Goal: Task Accomplishment & Management: Use online tool/utility

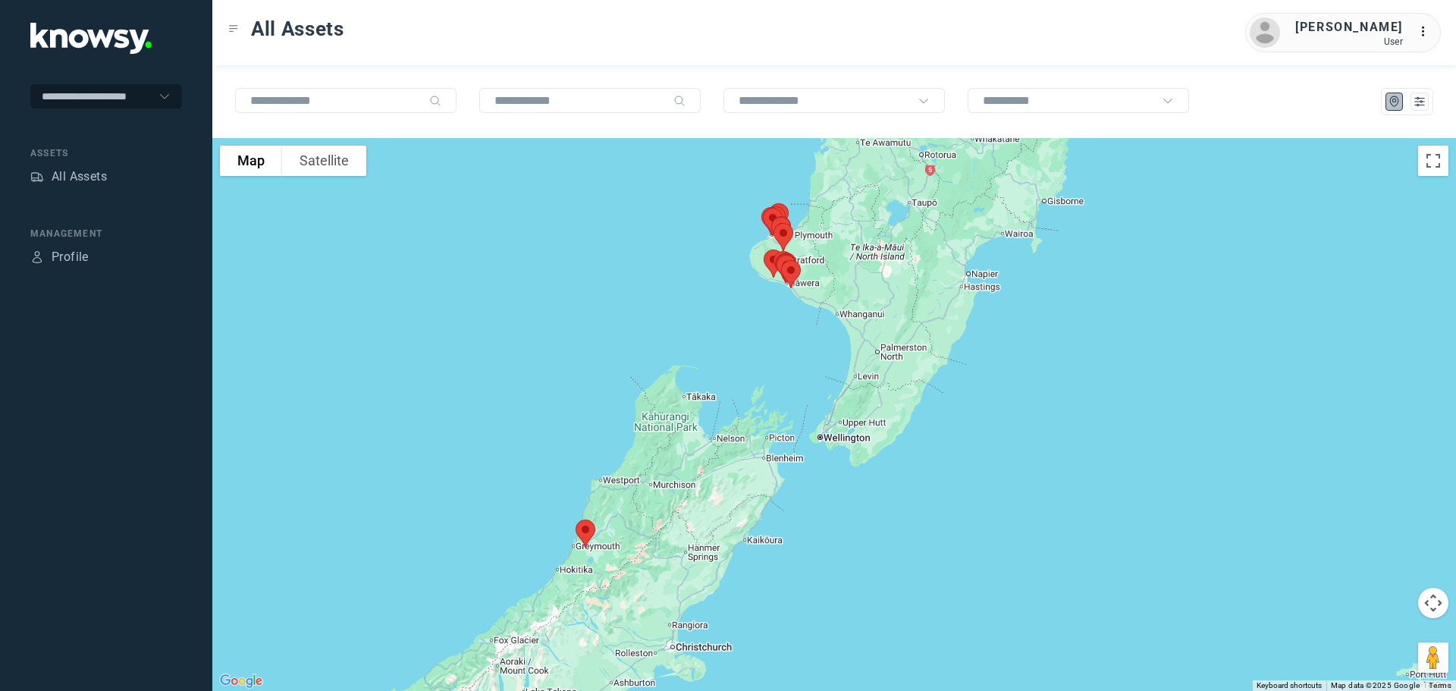
drag, startPoint x: 806, startPoint y: 340, endPoint x: 660, endPoint y: 320, distance: 147.7
click at [660, 320] on div at bounding box center [834, 414] width 1244 height 553
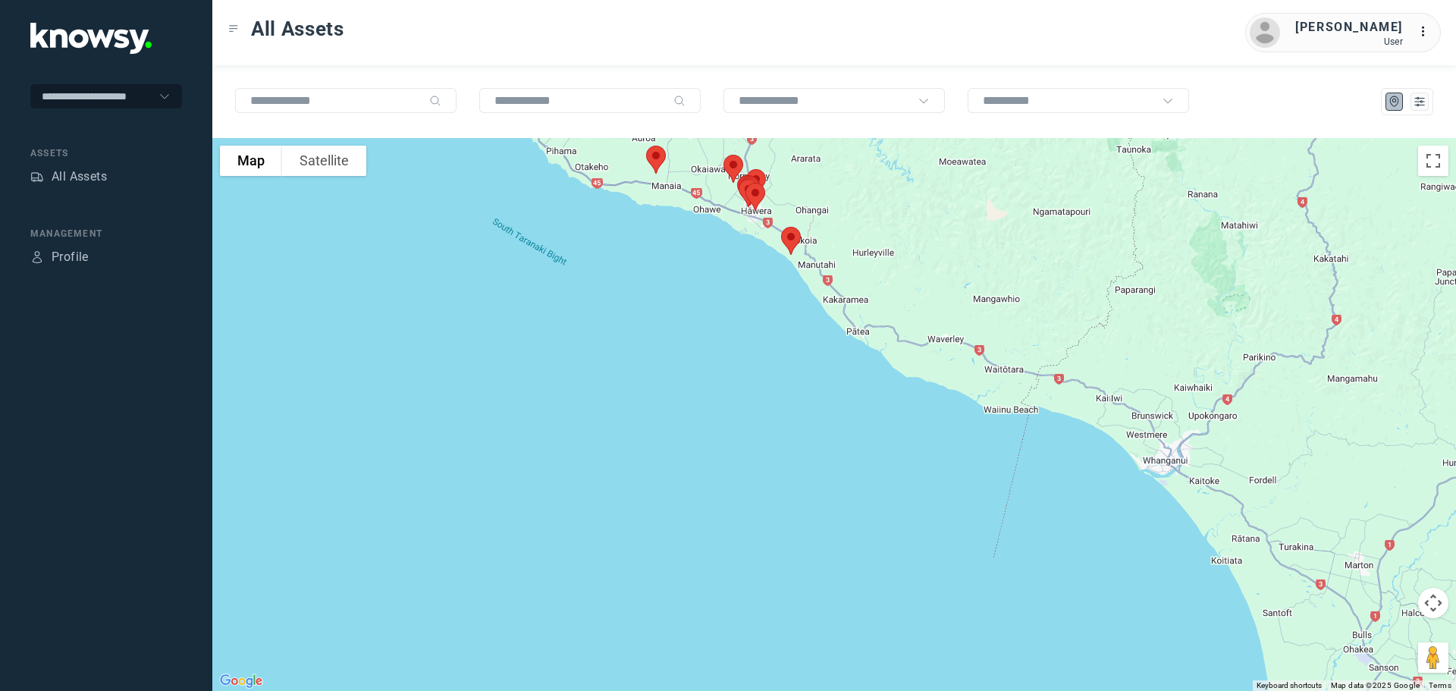
drag, startPoint x: 713, startPoint y: 209, endPoint x: 708, endPoint y: 354, distance: 144.9
click at [708, 354] on div at bounding box center [834, 414] width 1244 height 553
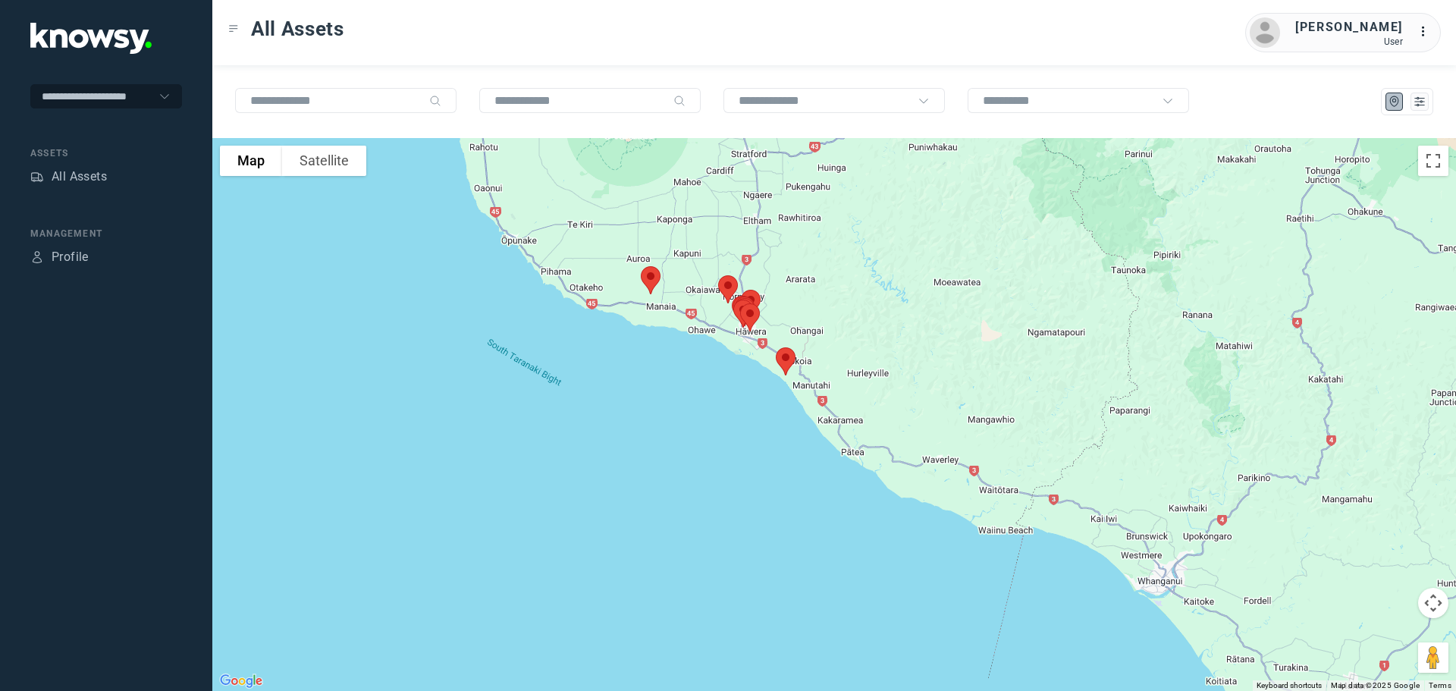
click at [643, 278] on img at bounding box center [651, 280] width 32 height 40
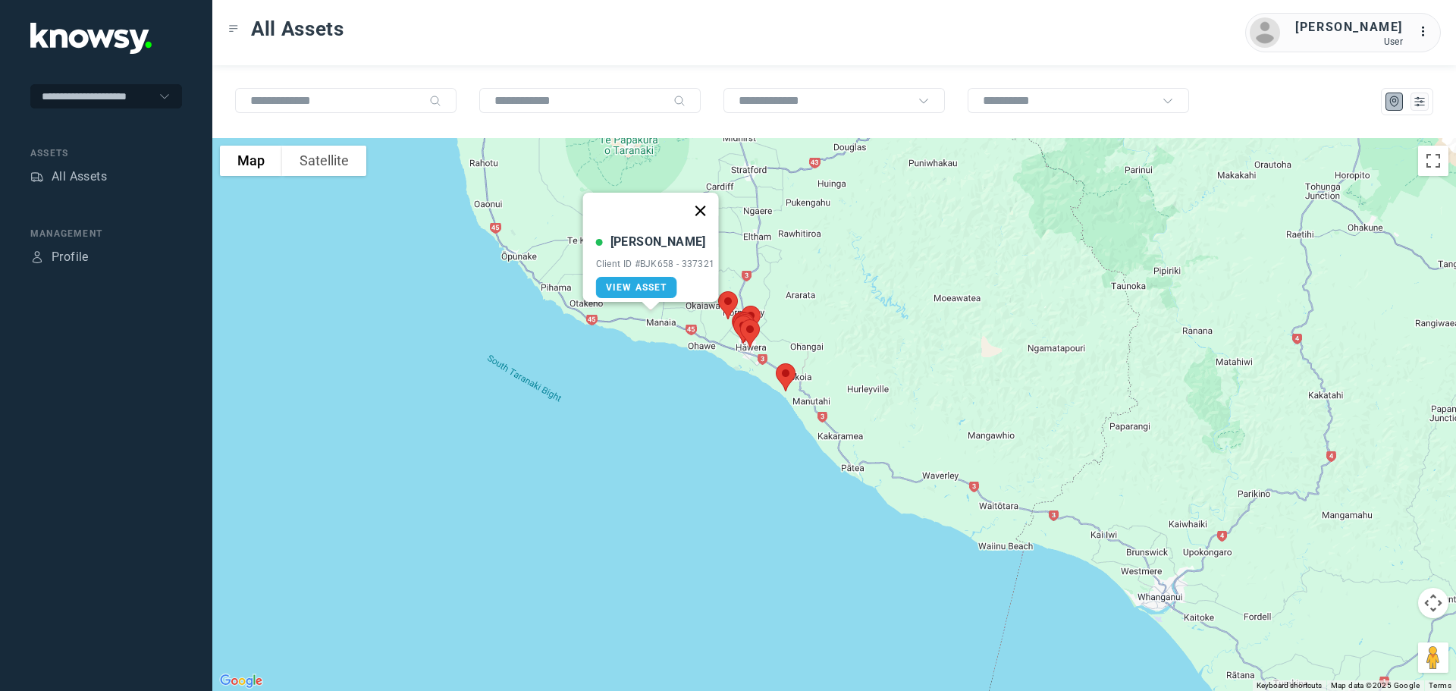
click at [708, 202] on button "Close" at bounding box center [700, 211] width 36 height 36
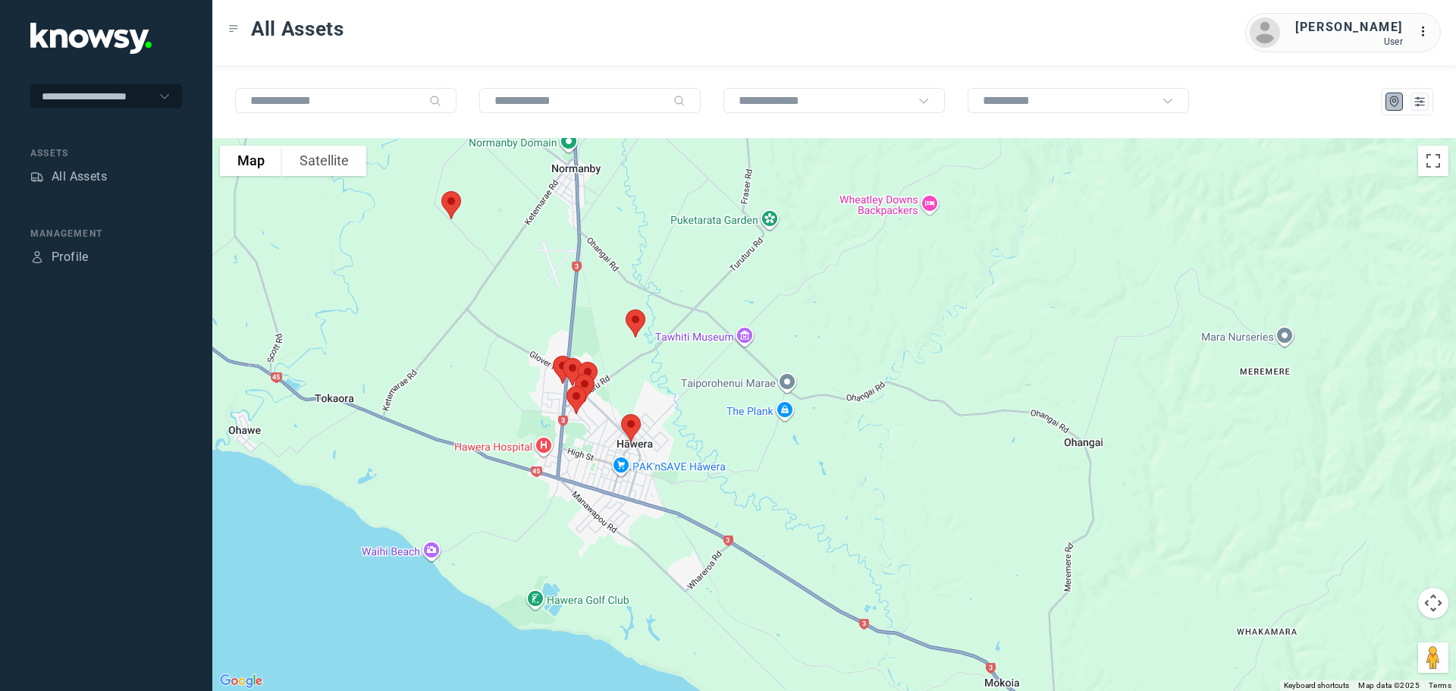
click at [447, 206] on img at bounding box center [451, 205] width 32 height 40
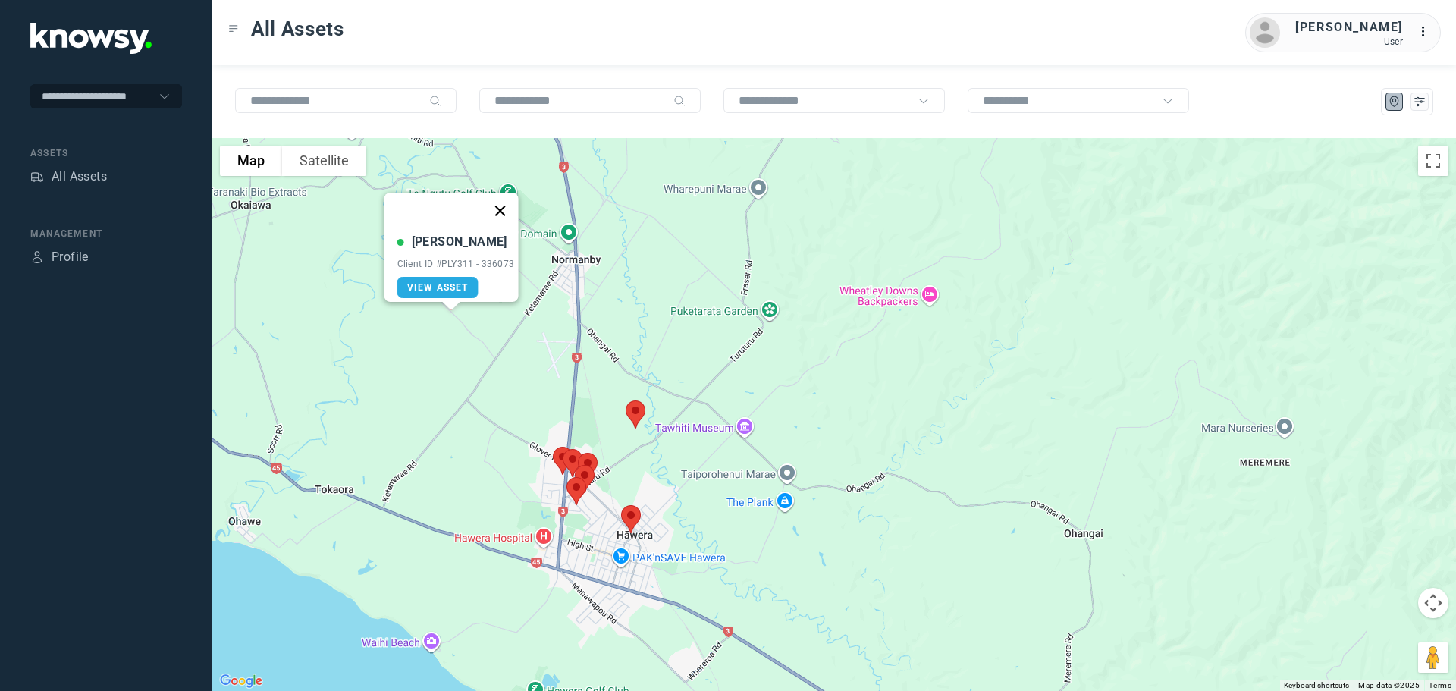
click at [505, 201] on button "Close" at bounding box center [500, 211] width 36 height 36
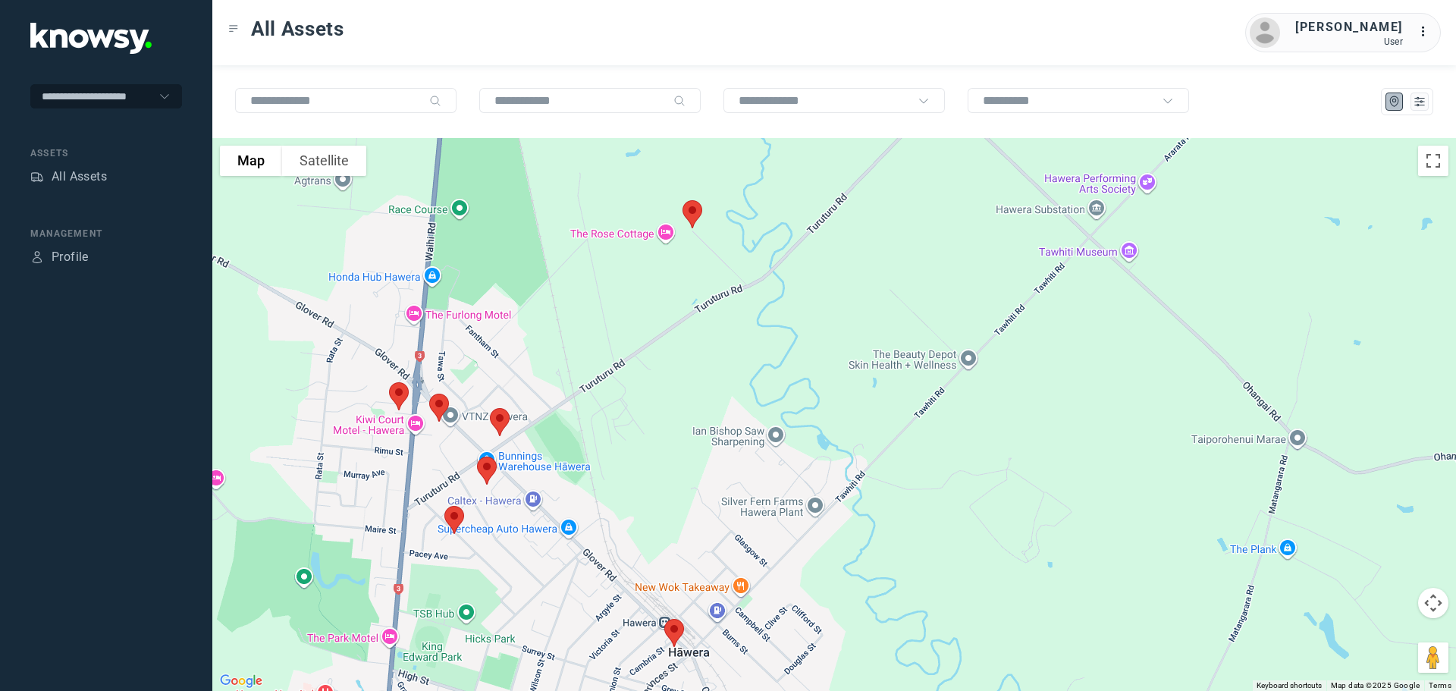
click at [438, 408] on img at bounding box center [439, 408] width 32 height 40
click at [498, 309] on button "Close" at bounding box center [490, 322] width 36 height 36
click at [404, 391] on img at bounding box center [399, 396] width 32 height 40
click at [456, 304] on button "Close" at bounding box center [449, 311] width 36 height 36
click at [692, 220] on img at bounding box center [693, 214] width 32 height 40
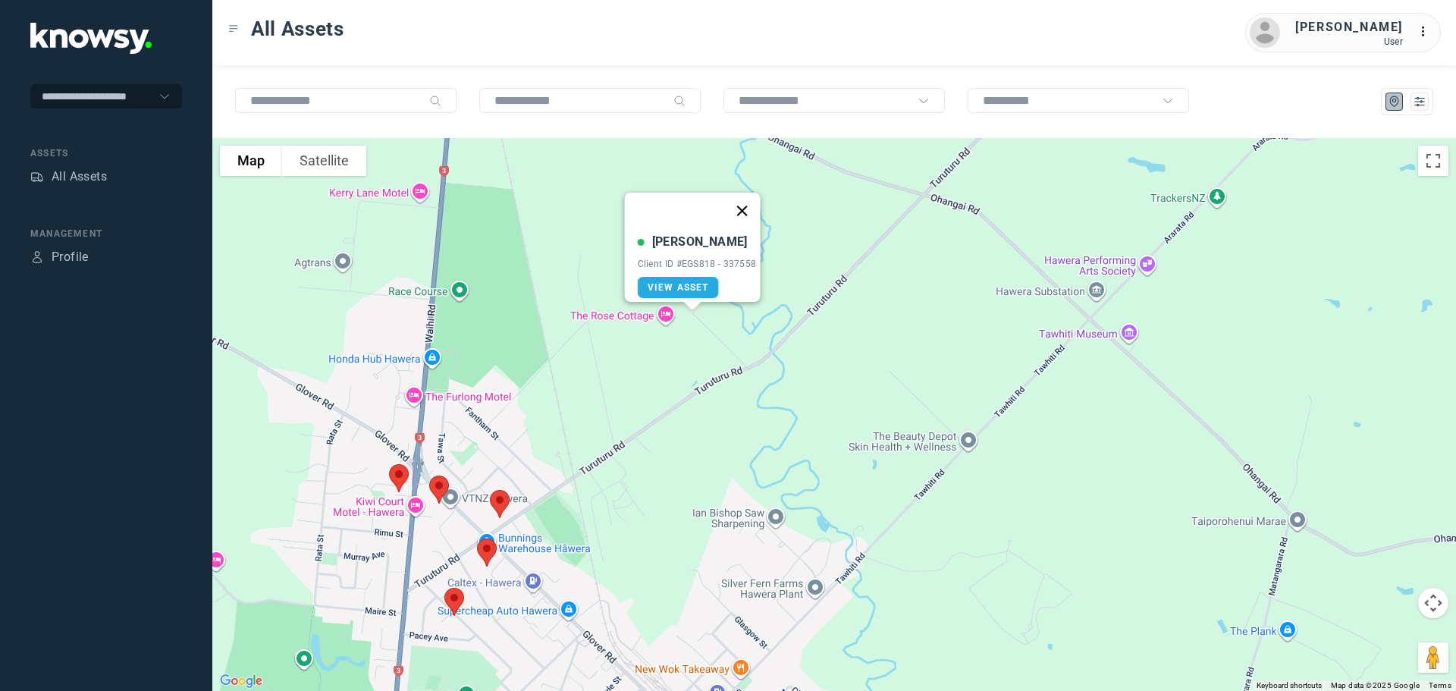
click at [748, 199] on button "Close" at bounding box center [742, 211] width 36 height 36
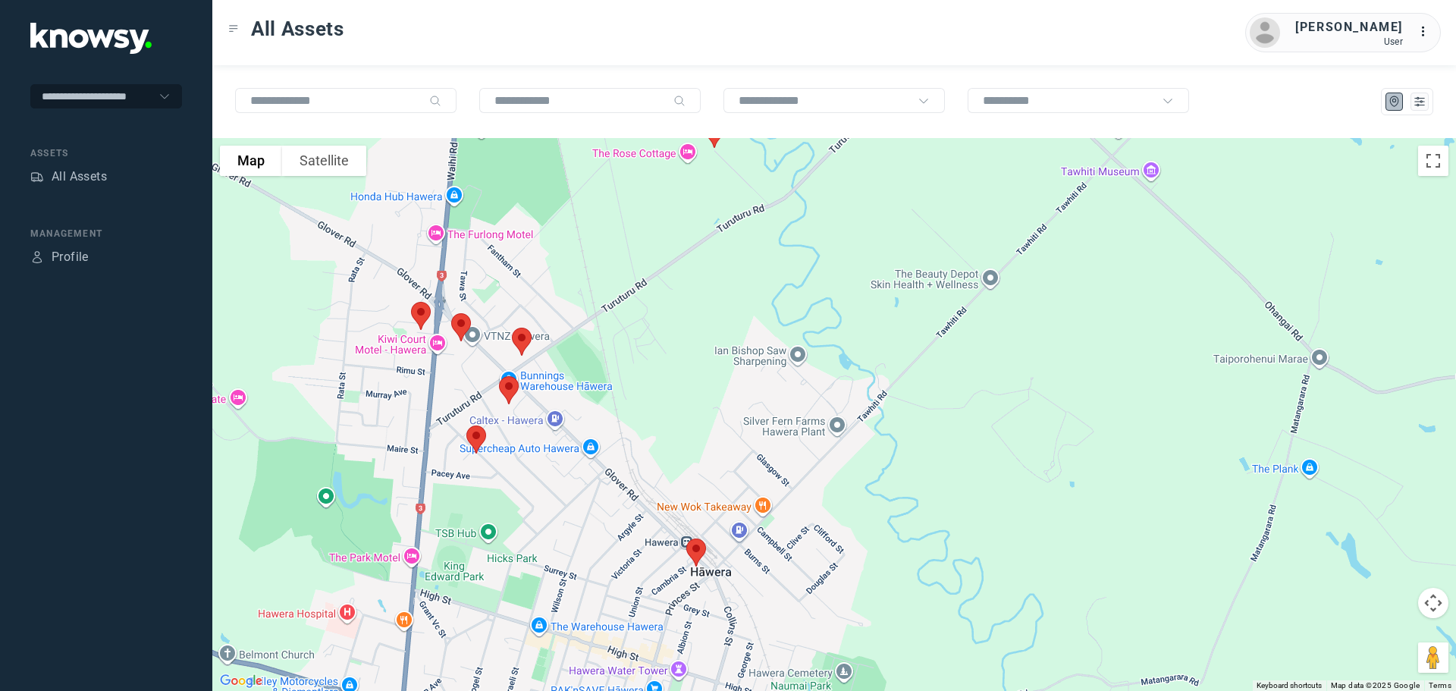
drag, startPoint x: 535, startPoint y: 554, endPoint x: 557, endPoint y: 391, distance: 163.8
click at [557, 391] on div at bounding box center [834, 414] width 1244 height 553
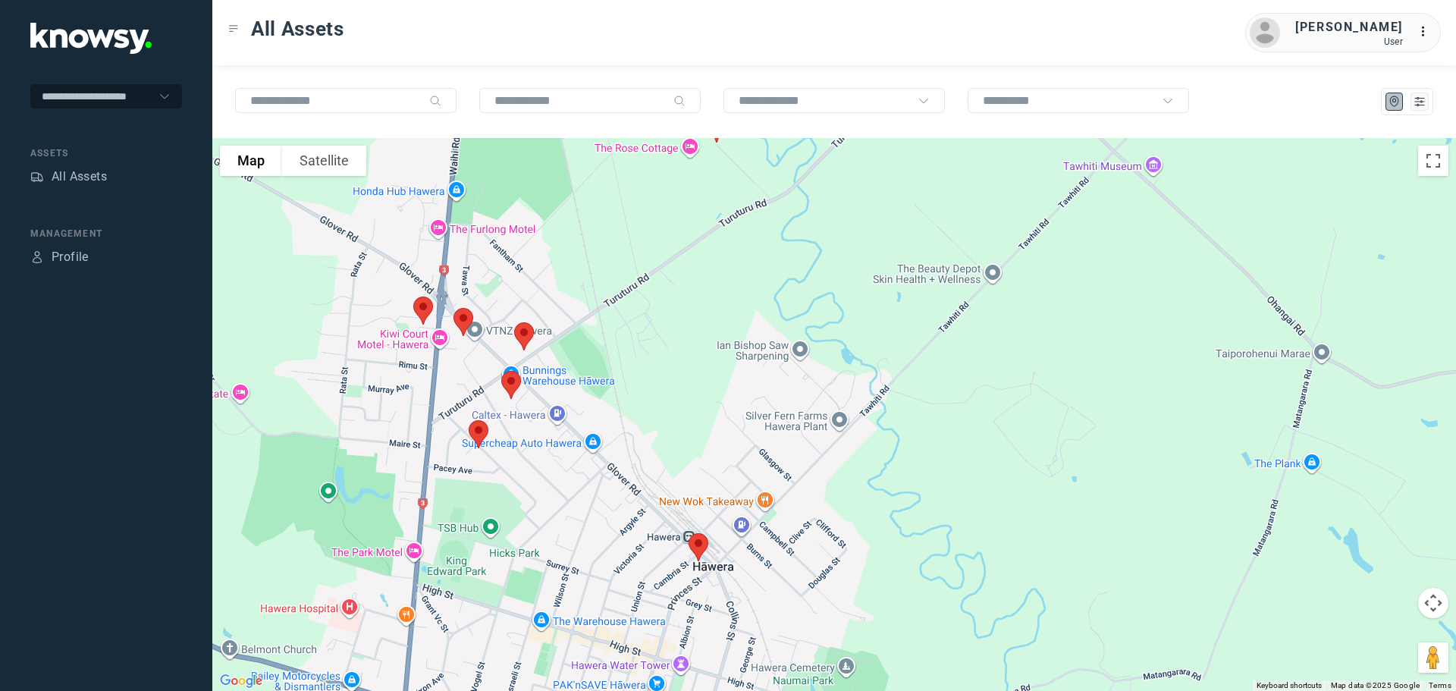
click at [699, 546] on img at bounding box center [699, 547] width 32 height 40
click at [749, 451] on button "Close" at bounding box center [748, 462] width 36 height 36
click at [473, 432] on img at bounding box center [479, 434] width 32 height 40
click at [533, 337] on button "Close" at bounding box center [528, 349] width 36 height 36
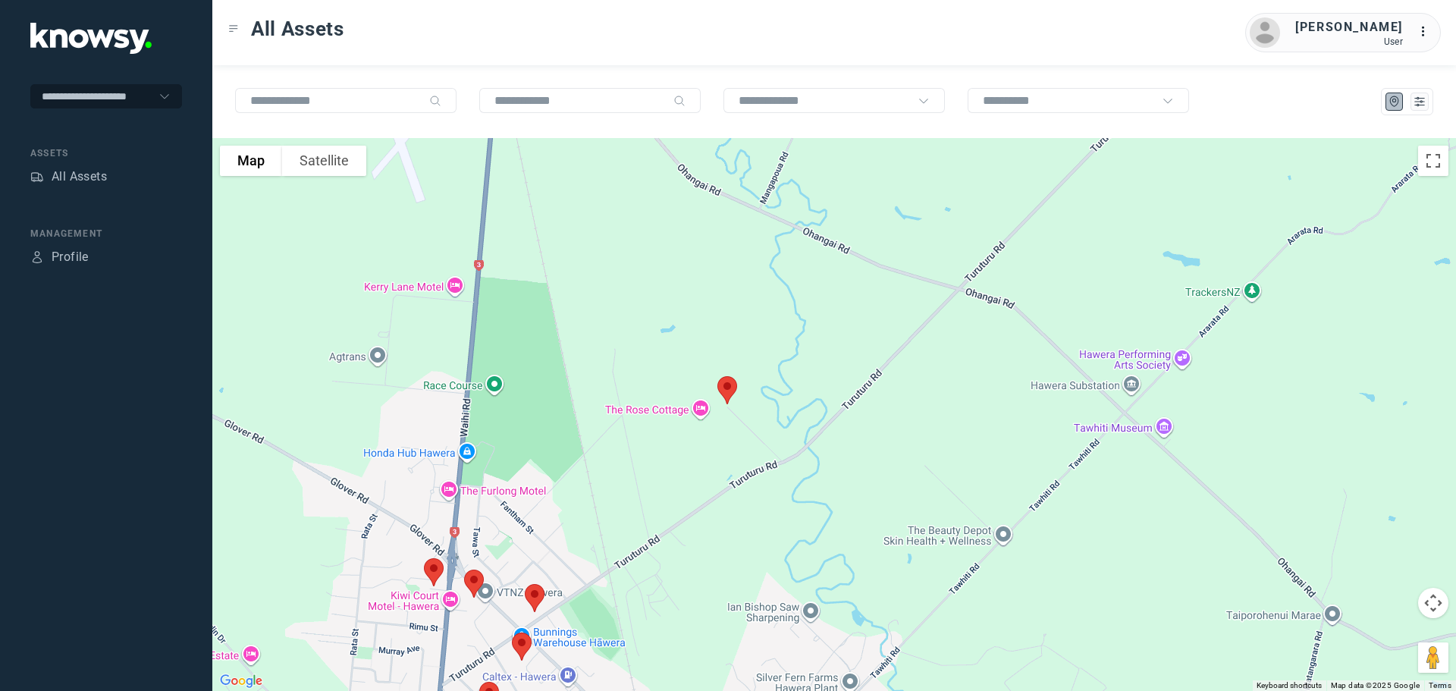
drag, startPoint x: 619, startPoint y: 259, endPoint x: 629, endPoint y: 539, distance: 280.1
click at [630, 539] on div at bounding box center [834, 414] width 1244 height 553
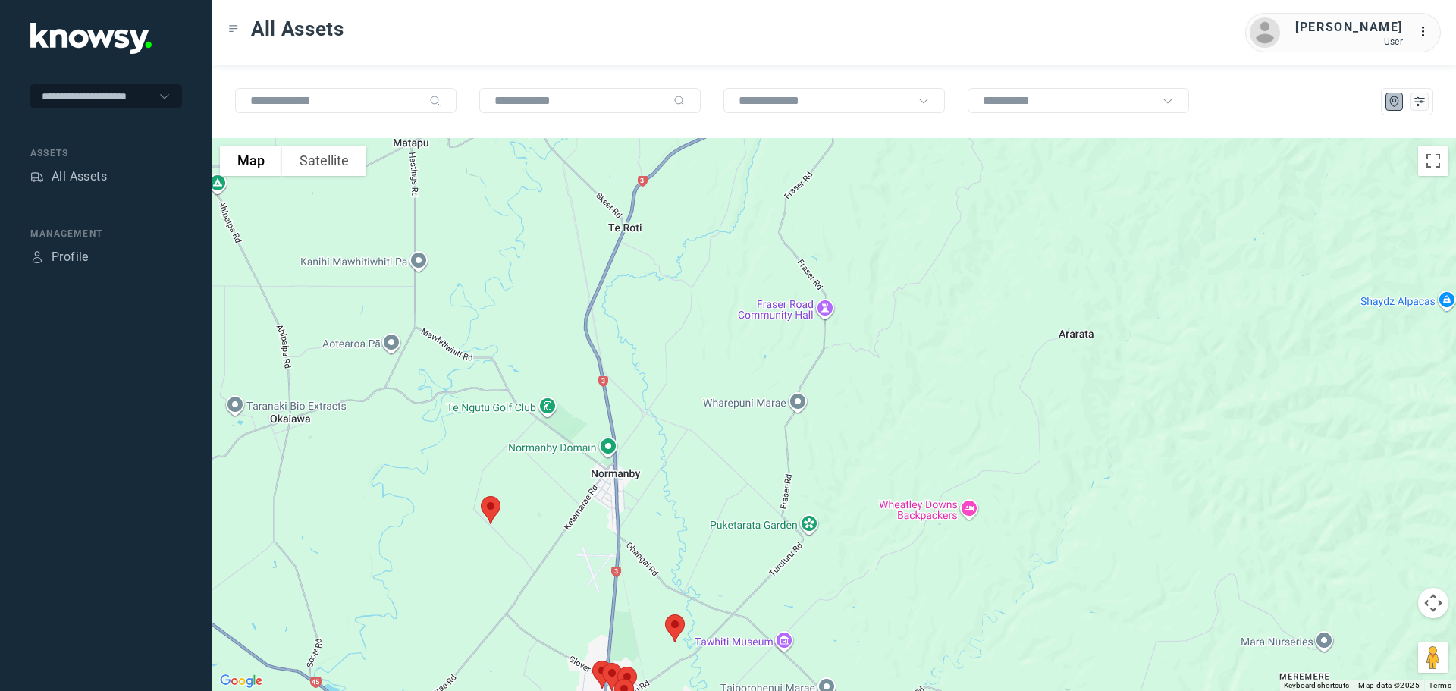
drag, startPoint x: 677, startPoint y: 289, endPoint x: 695, endPoint y: 505, distance: 216.9
click at [695, 505] on div at bounding box center [834, 414] width 1244 height 553
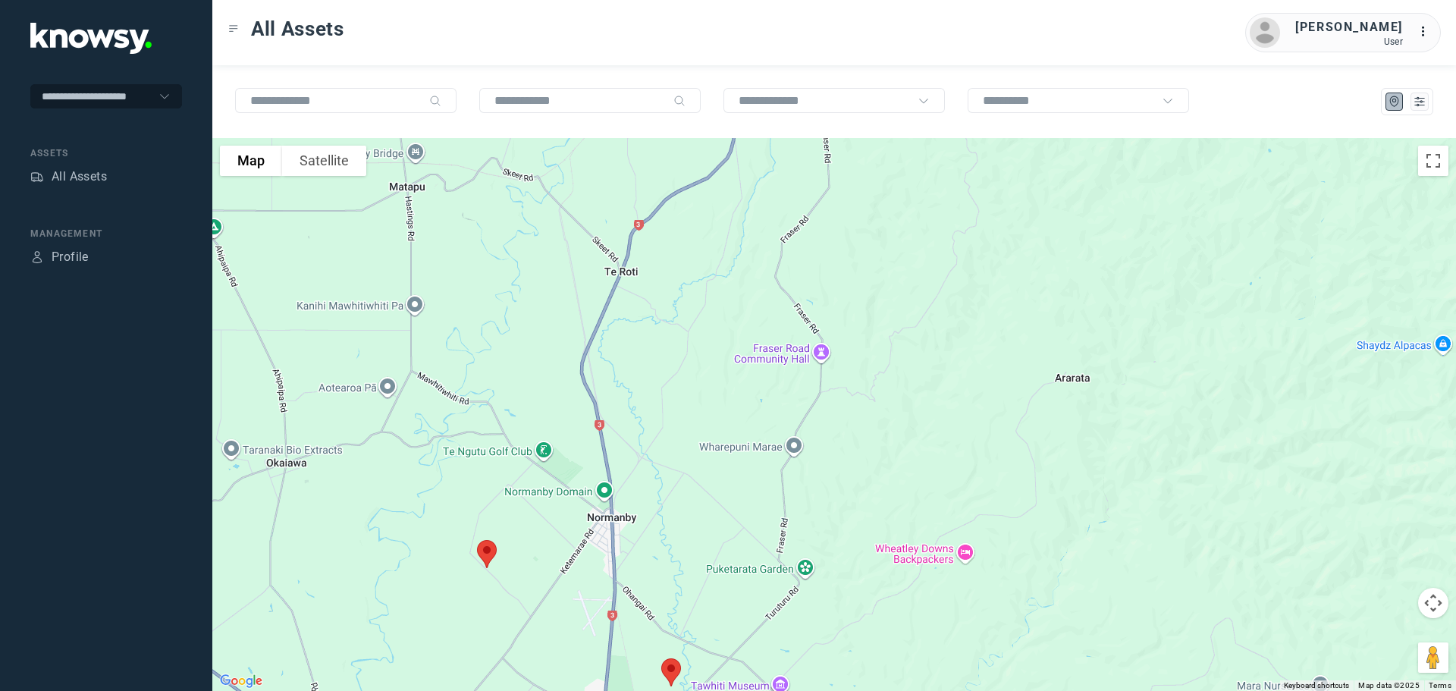
drag, startPoint x: 649, startPoint y: 402, endPoint x: 645, endPoint y: 636, distance: 233.6
click at [645, 636] on div at bounding box center [834, 414] width 1244 height 553
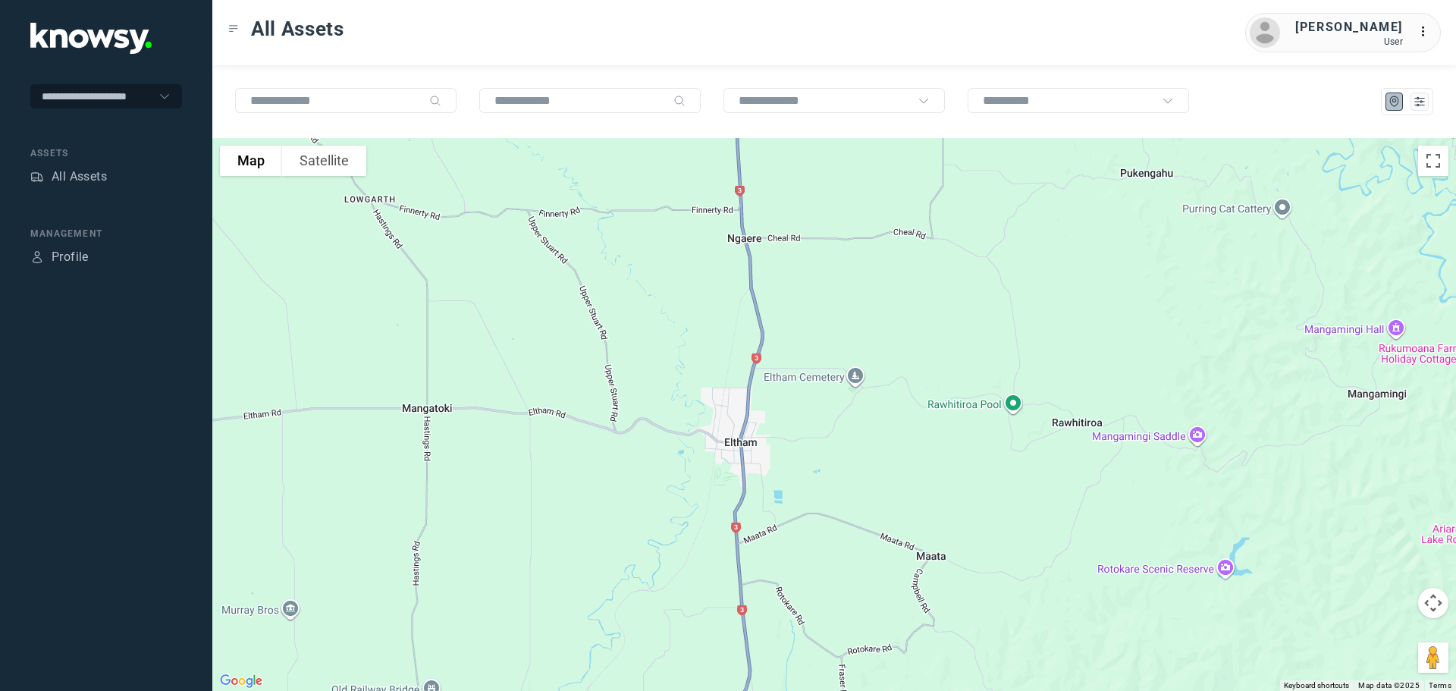
drag, startPoint x: 638, startPoint y: 518, endPoint x: 615, endPoint y: 692, distance: 175.2
click at [615, 690] on html "**********" at bounding box center [728, 345] width 1456 height 691
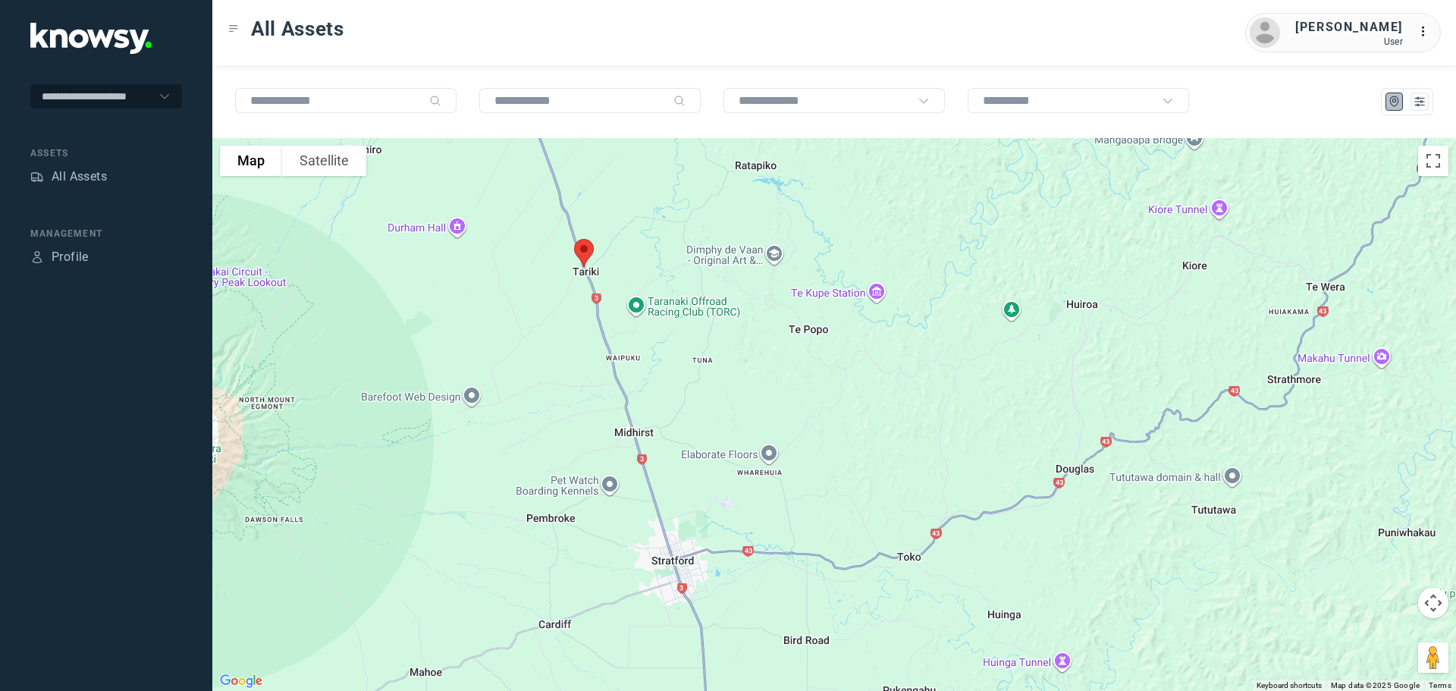
drag, startPoint x: 659, startPoint y: 290, endPoint x: 692, endPoint y: 601, distance: 312.7
click at [699, 602] on div at bounding box center [834, 414] width 1244 height 553
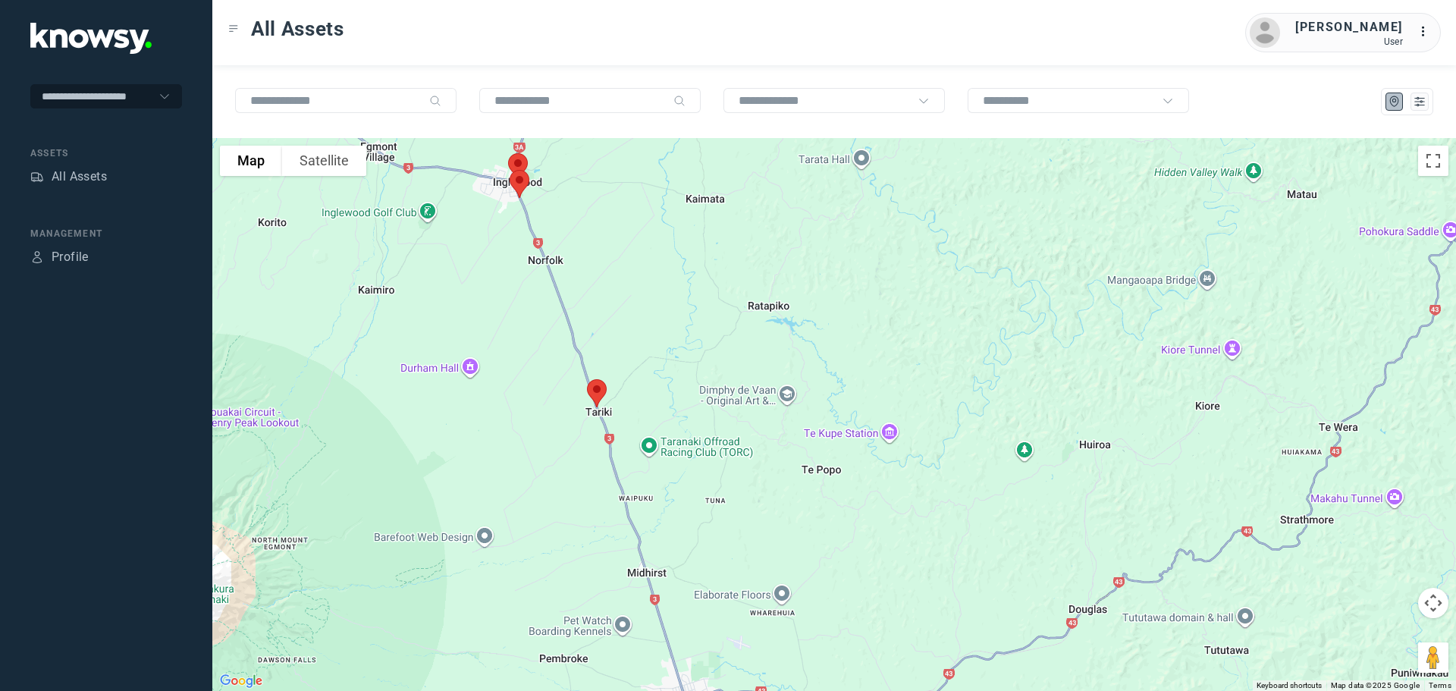
click at [597, 393] on img at bounding box center [597, 393] width 32 height 40
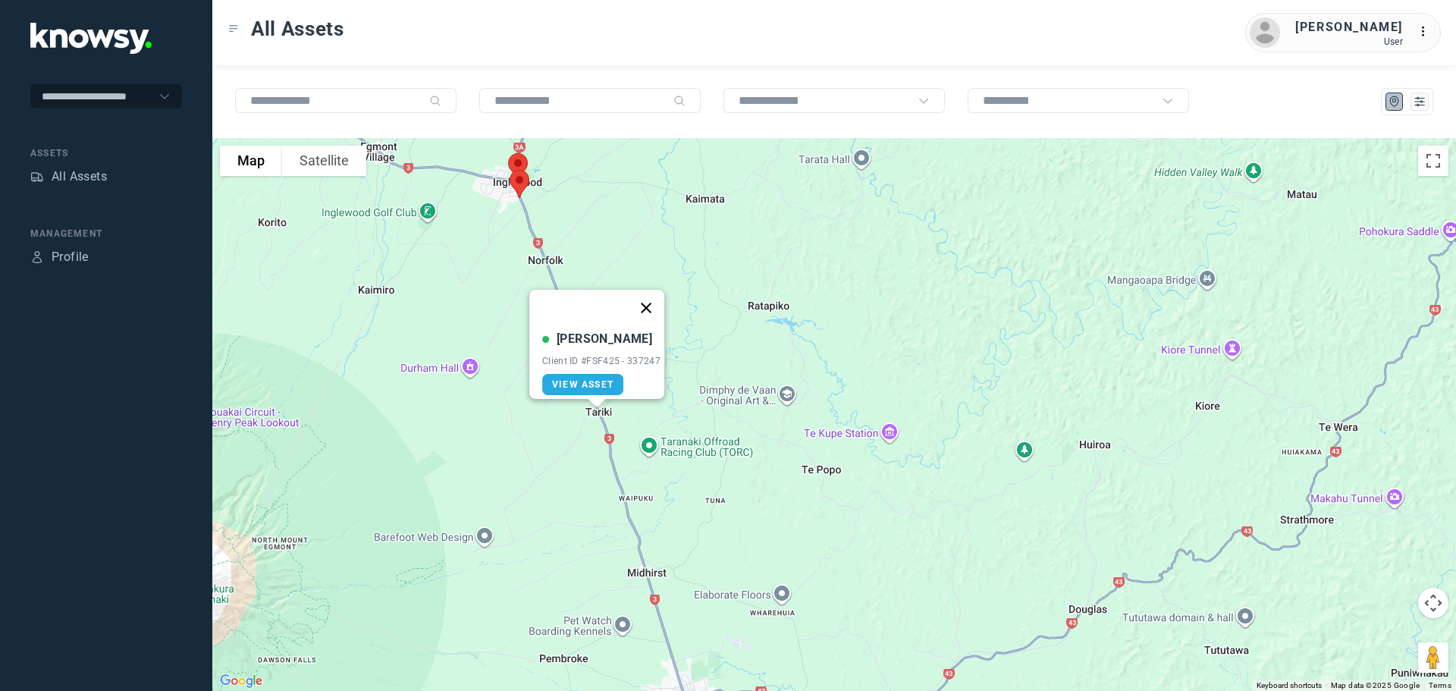
click at [650, 294] on button "Close" at bounding box center [646, 308] width 36 height 36
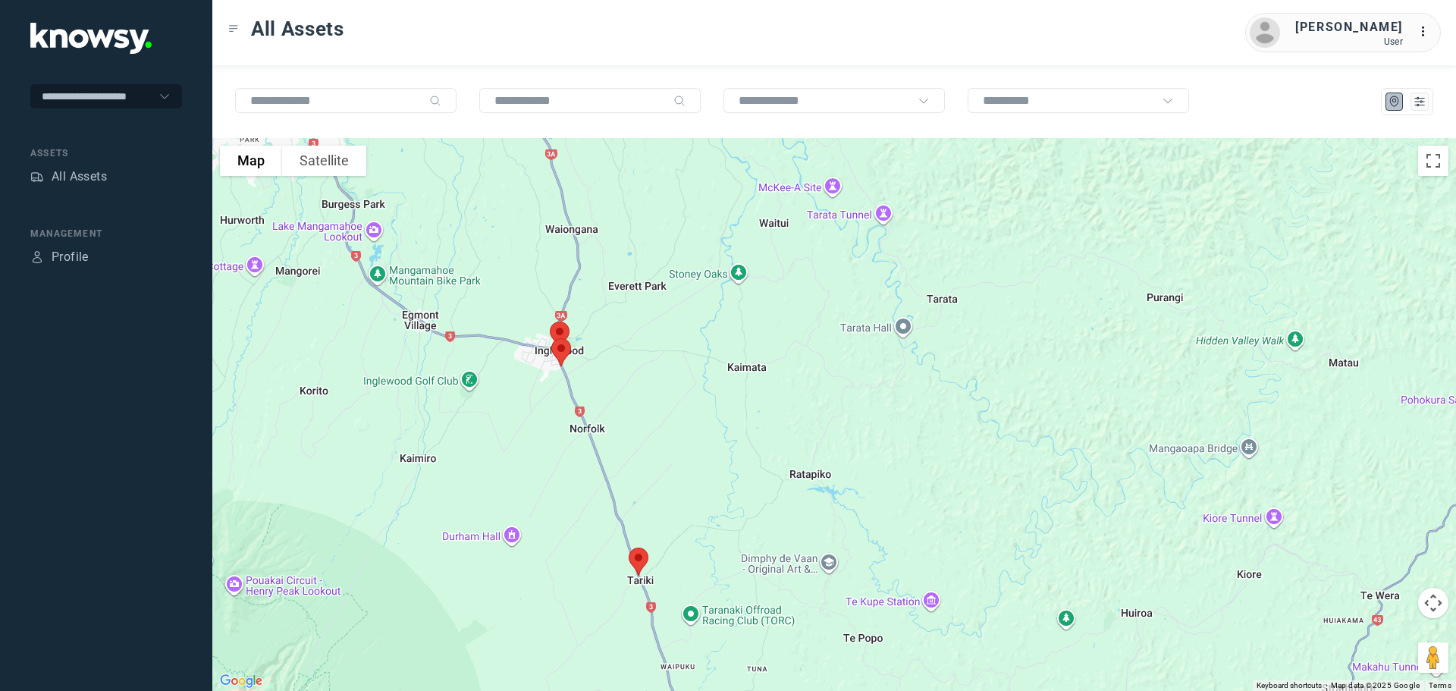
drag, startPoint x: 640, startPoint y: 237, endPoint x: 689, endPoint y: 444, distance: 212.7
click at [689, 444] on div at bounding box center [834, 414] width 1244 height 553
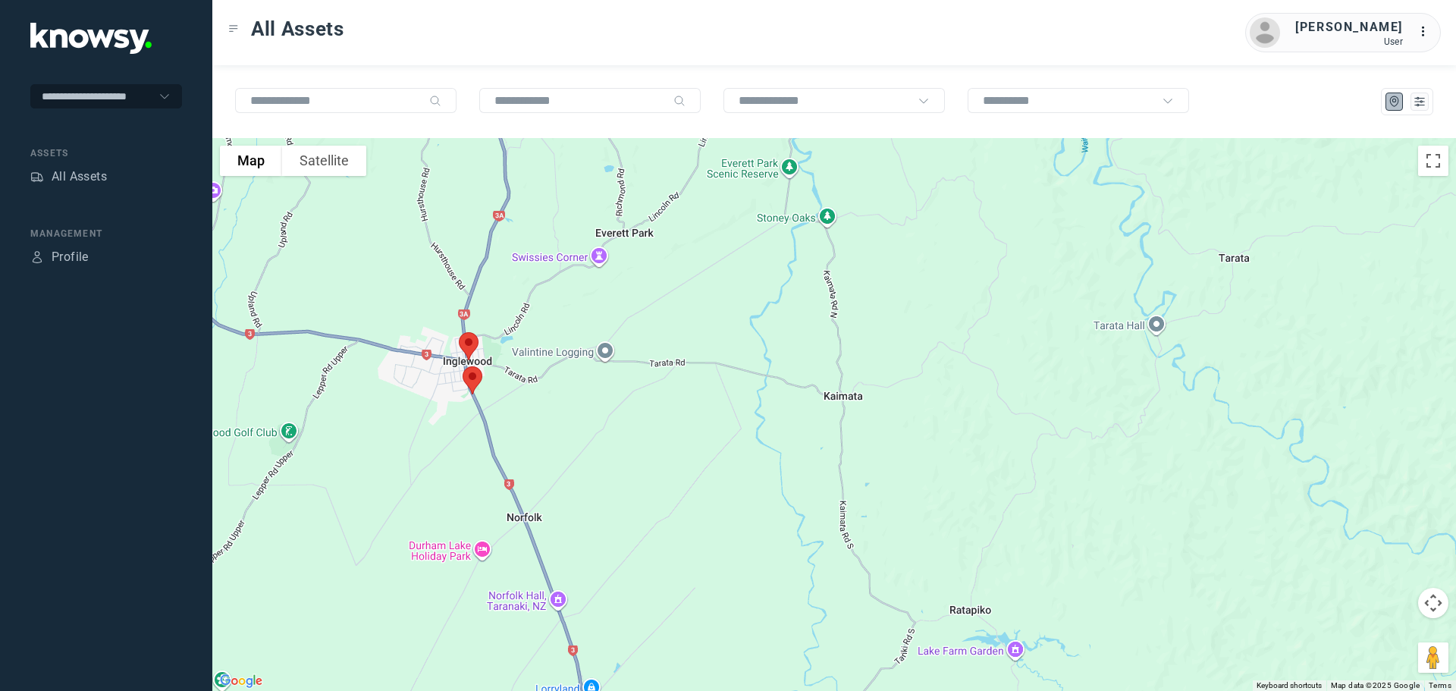
click at [469, 375] on img at bounding box center [473, 380] width 32 height 40
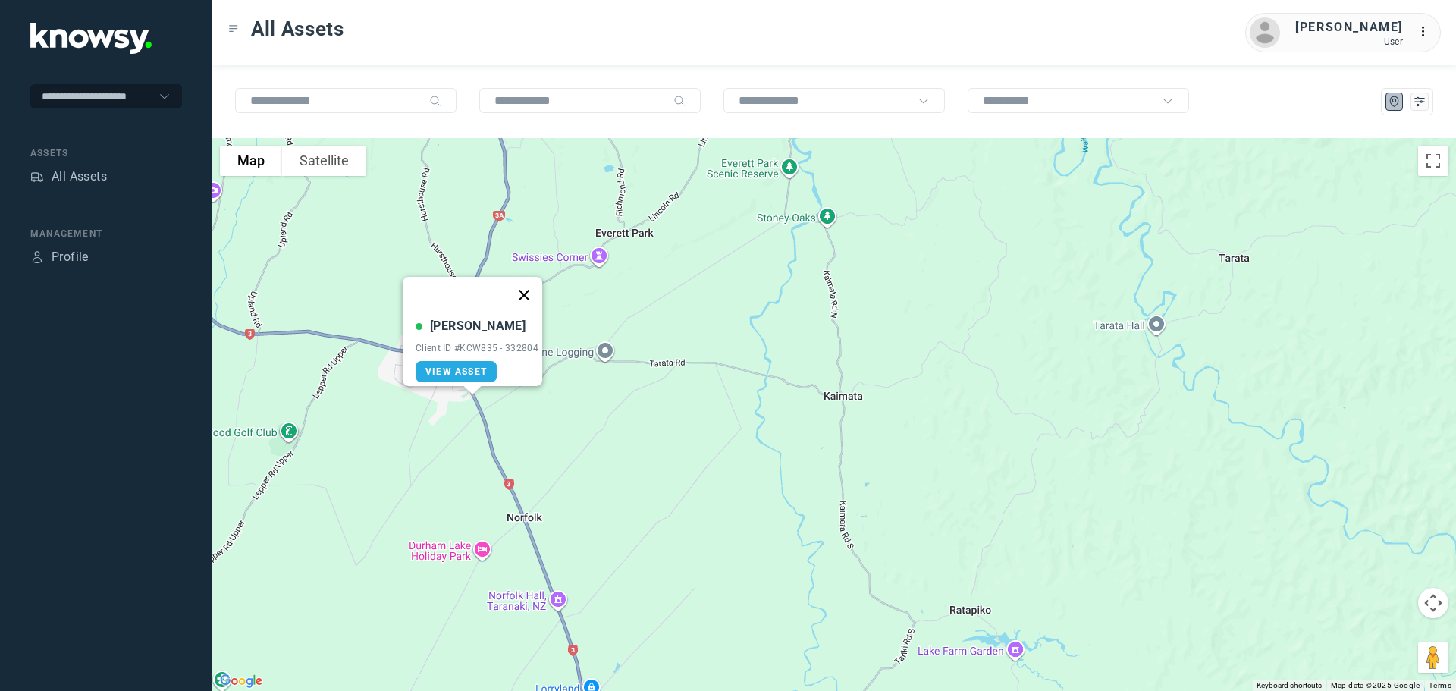
click at [534, 282] on button "Close" at bounding box center [524, 295] width 36 height 36
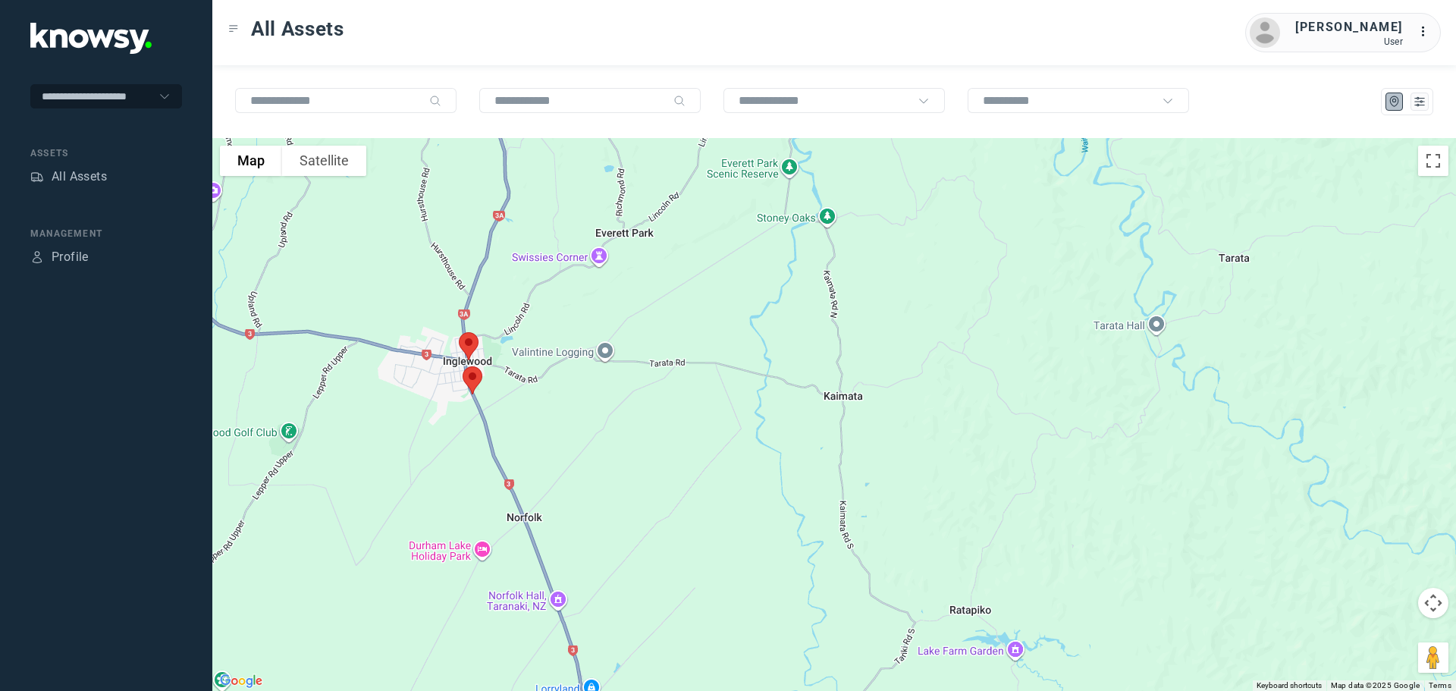
click at [470, 338] on img at bounding box center [469, 346] width 32 height 40
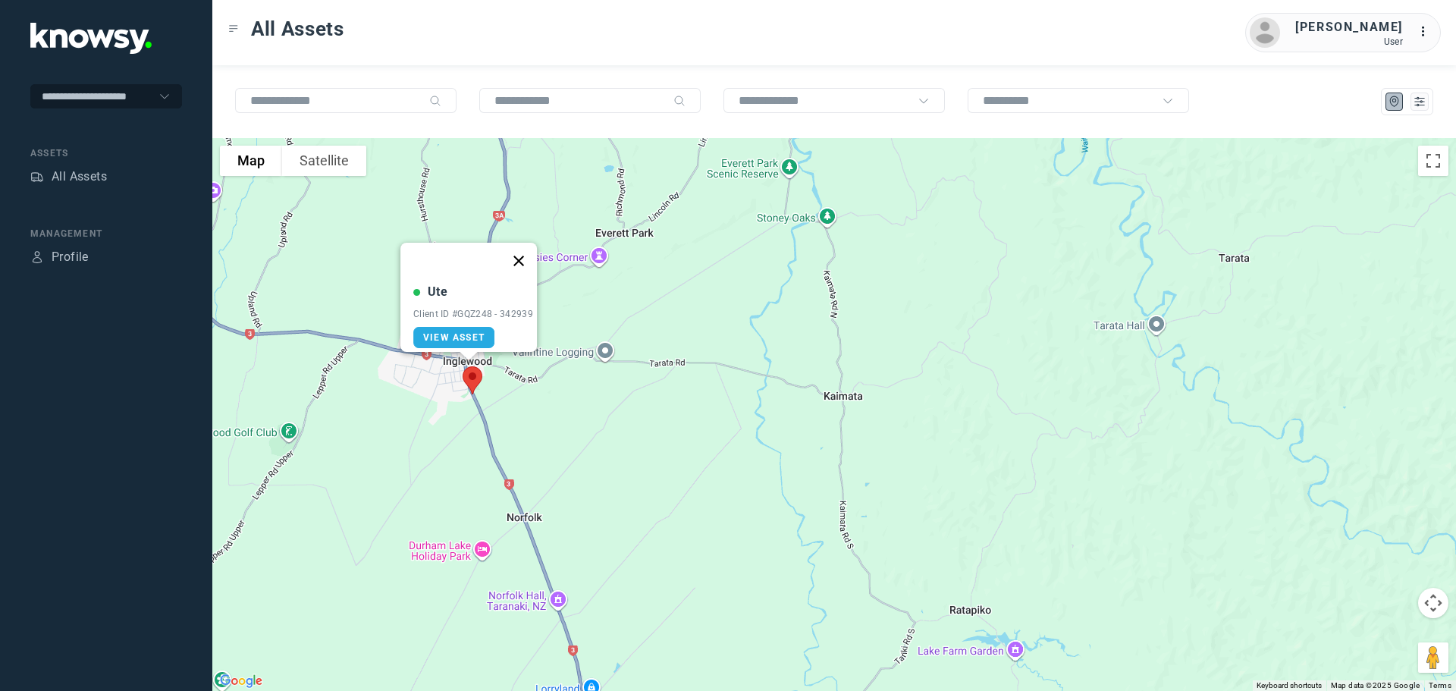
click at [531, 253] on button "Close" at bounding box center [519, 261] width 36 height 36
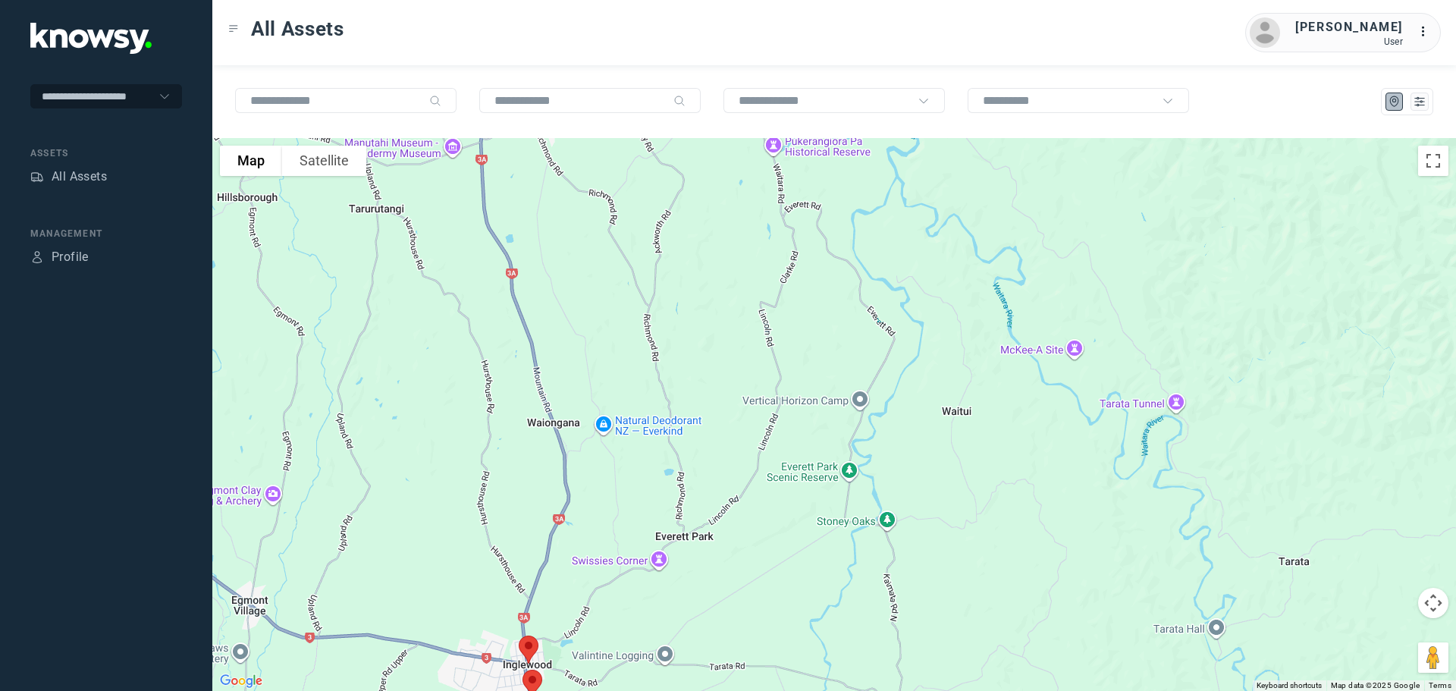
drag, startPoint x: 593, startPoint y: 237, endPoint x: 655, endPoint y: 543, distance: 311.8
click at [655, 543] on div at bounding box center [834, 414] width 1244 height 553
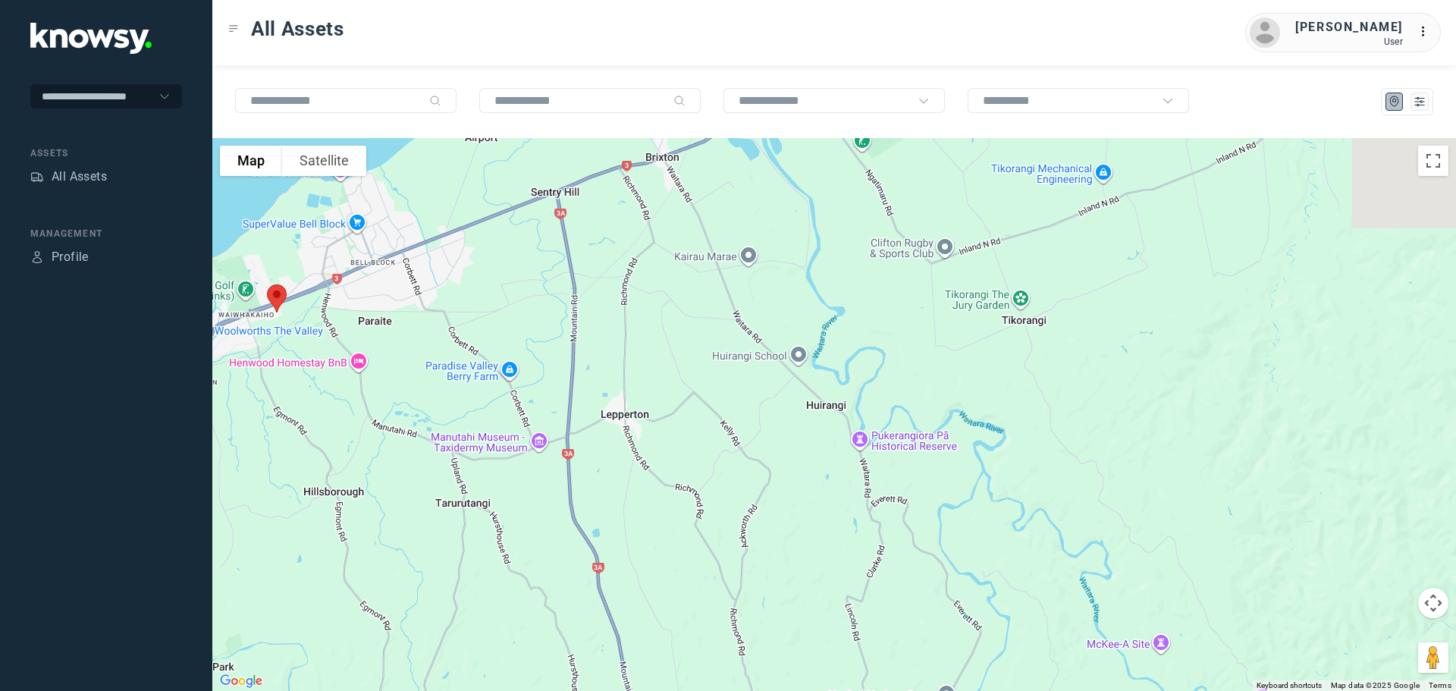
drag, startPoint x: 595, startPoint y: 377, endPoint x: 670, endPoint y: 608, distance: 243.0
click at [670, 608] on div at bounding box center [834, 414] width 1244 height 553
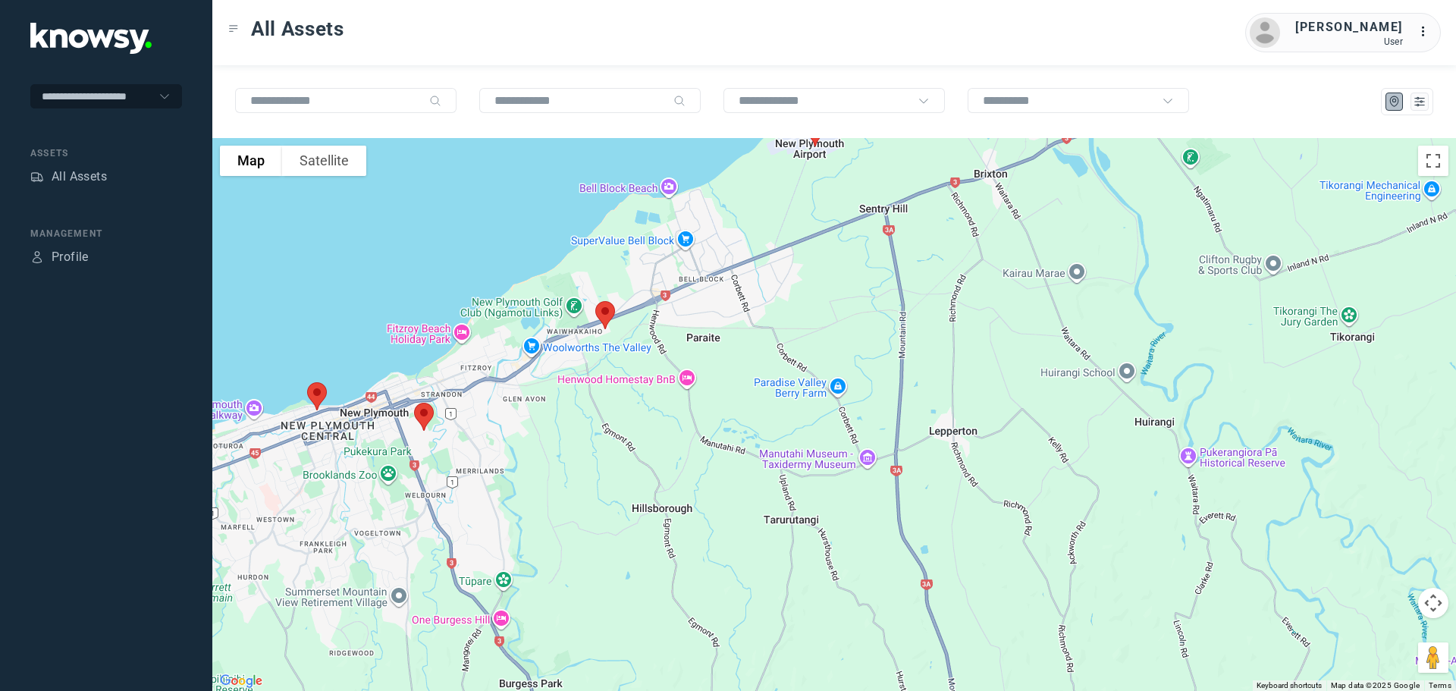
drag, startPoint x: 548, startPoint y: 432, endPoint x: 850, endPoint y: 295, distance: 331.3
click at [850, 295] on div at bounding box center [834, 414] width 1244 height 553
click at [606, 316] on img at bounding box center [605, 315] width 32 height 40
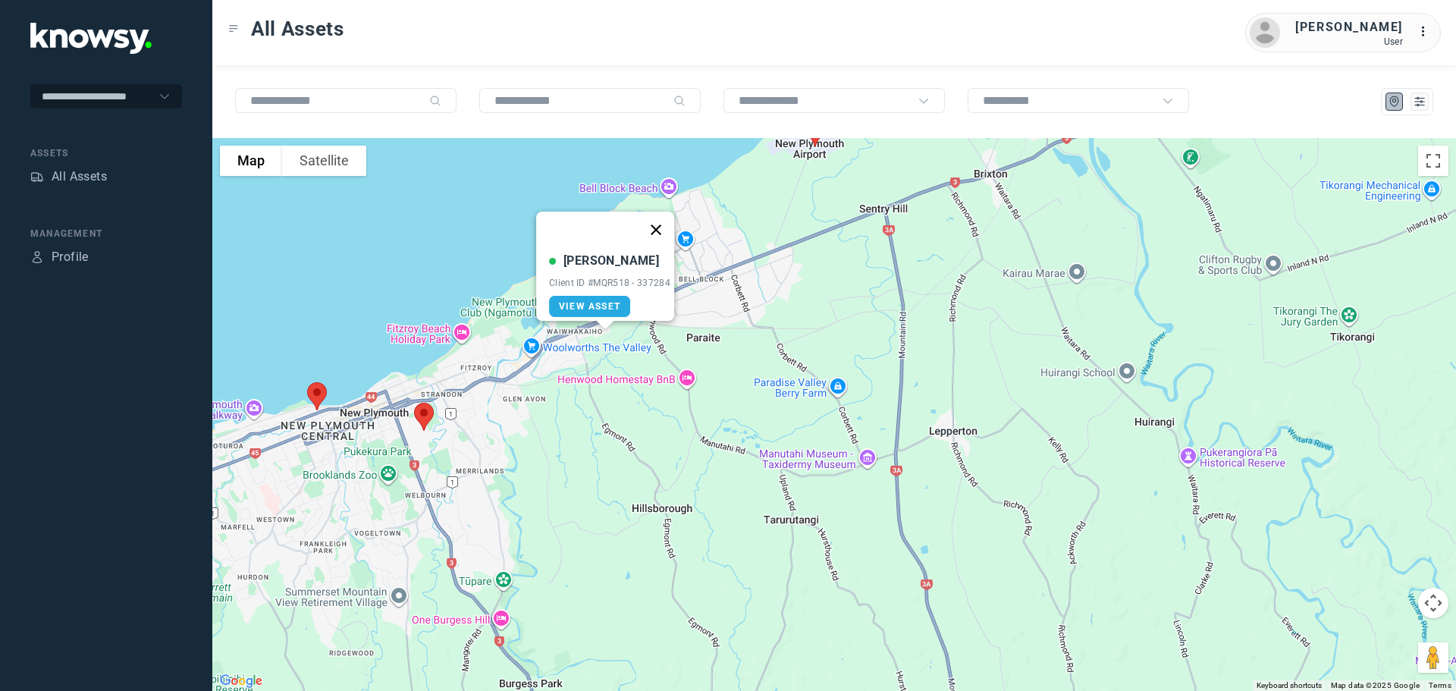
click at [663, 222] on button "Close" at bounding box center [656, 230] width 36 height 36
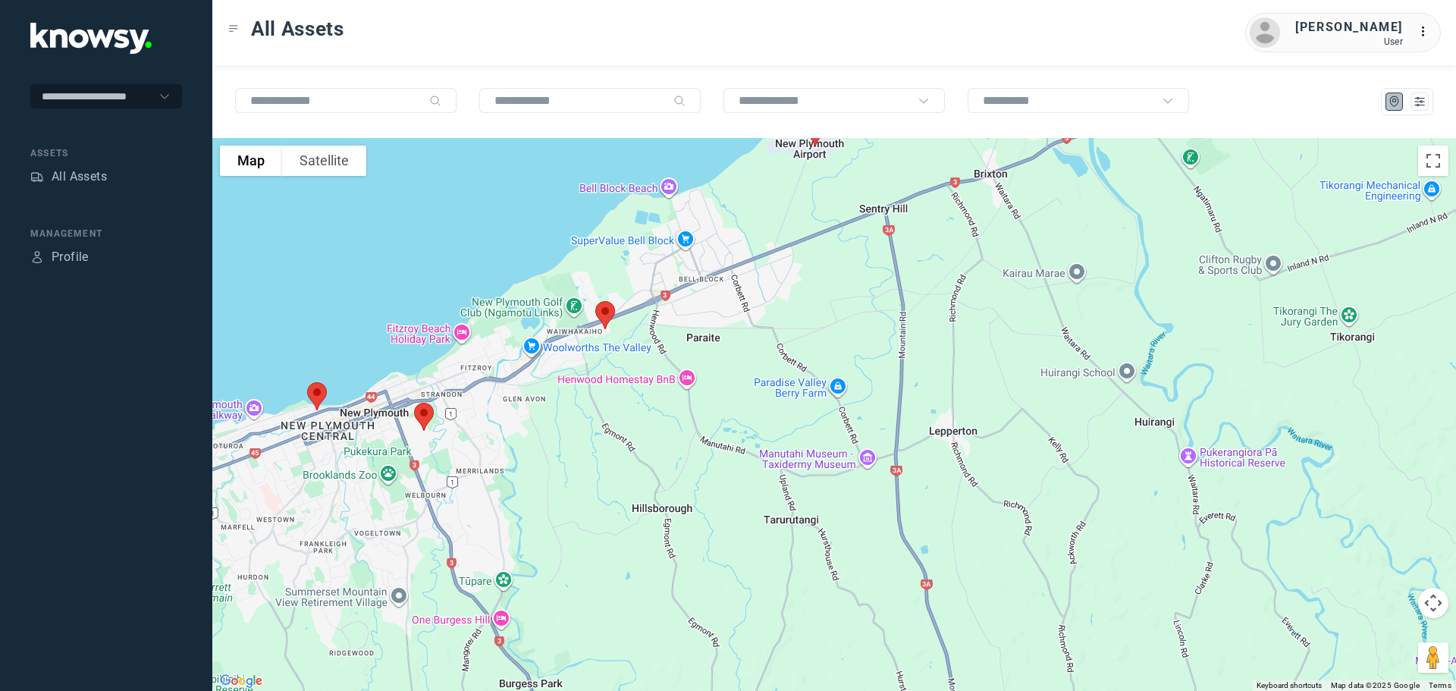
click at [421, 418] on img at bounding box center [424, 417] width 32 height 40
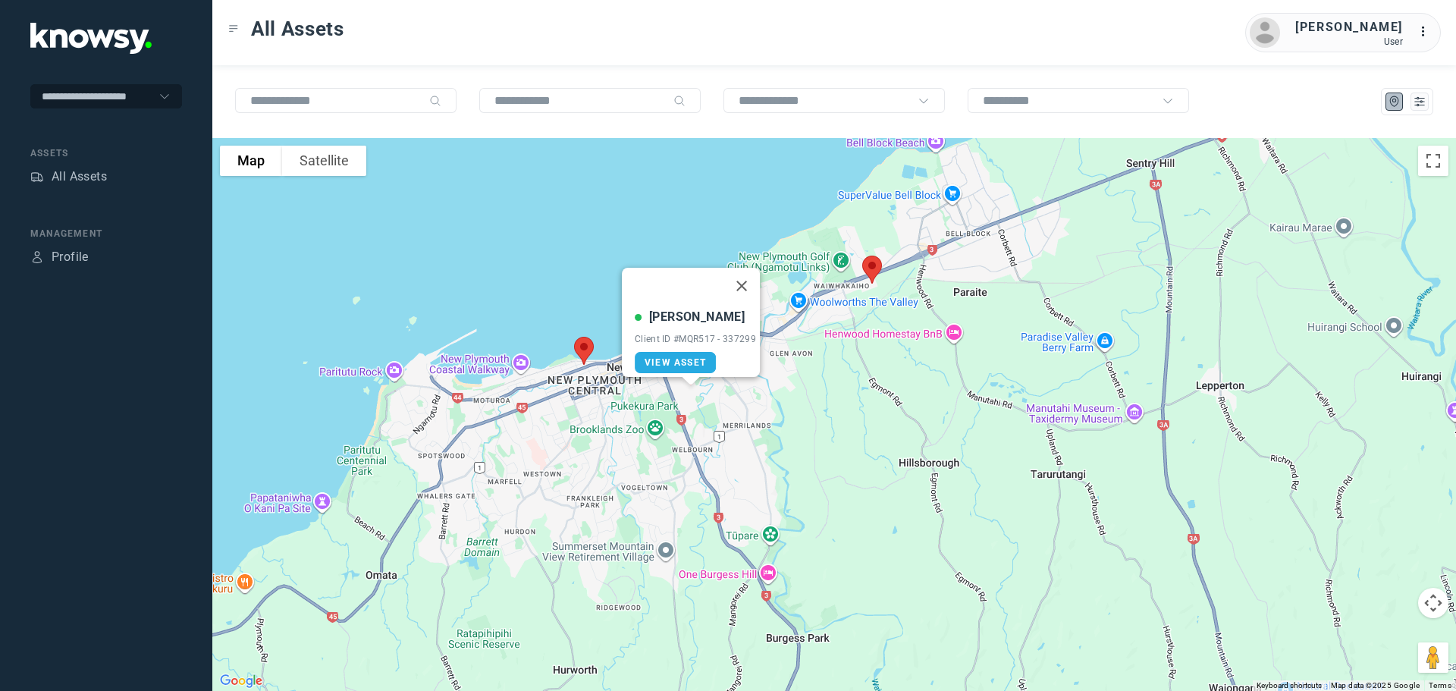
drag, startPoint x: 474, startPoint y: 467, endPoint x: 736, endPoint y: 424, distance: 265.2
click at [736, 424] on div "Ryan Vincent Client ID #MQR517 - 337299 View Asset" at bounding box center [834, 414] width 1244 height 553
click at [577, 350] on img at bounding box center [584, 351] width 32 height 40
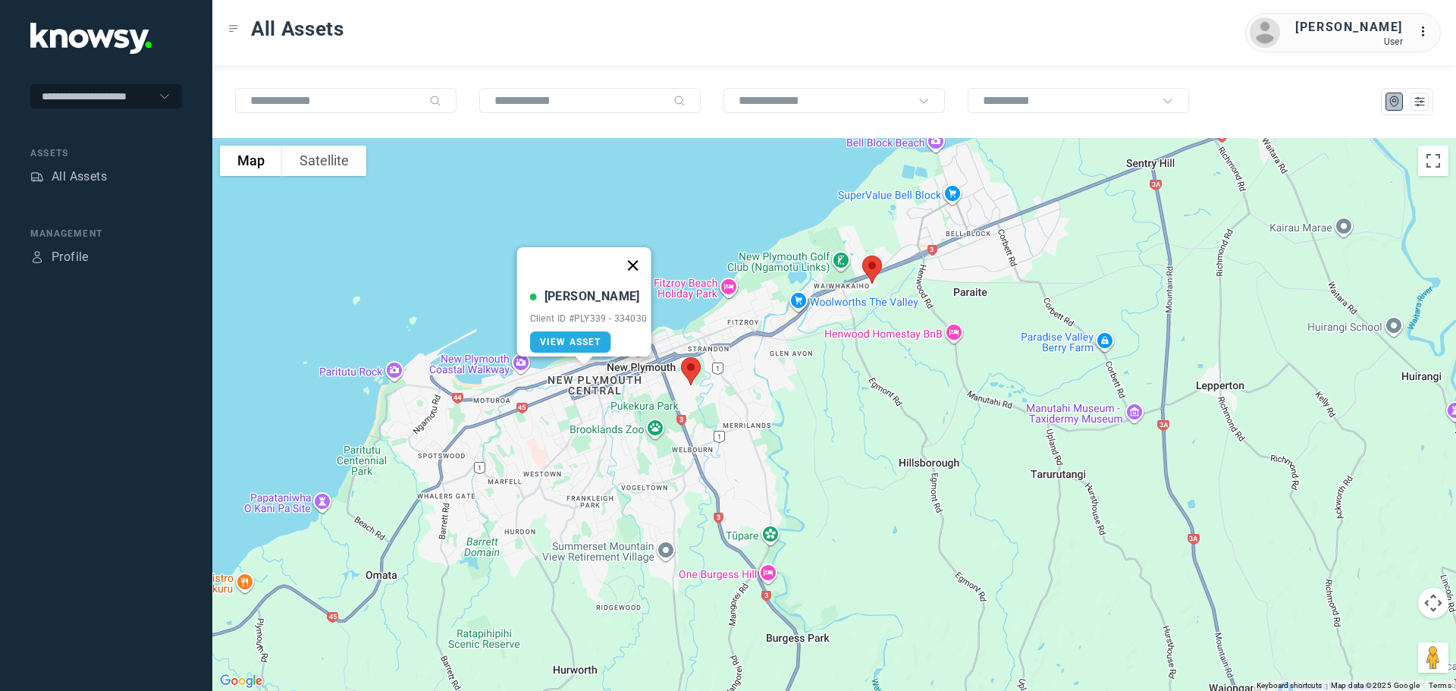
click at [645, 253] on button "Close" at bounding box center [632, 265] width 36 height 36
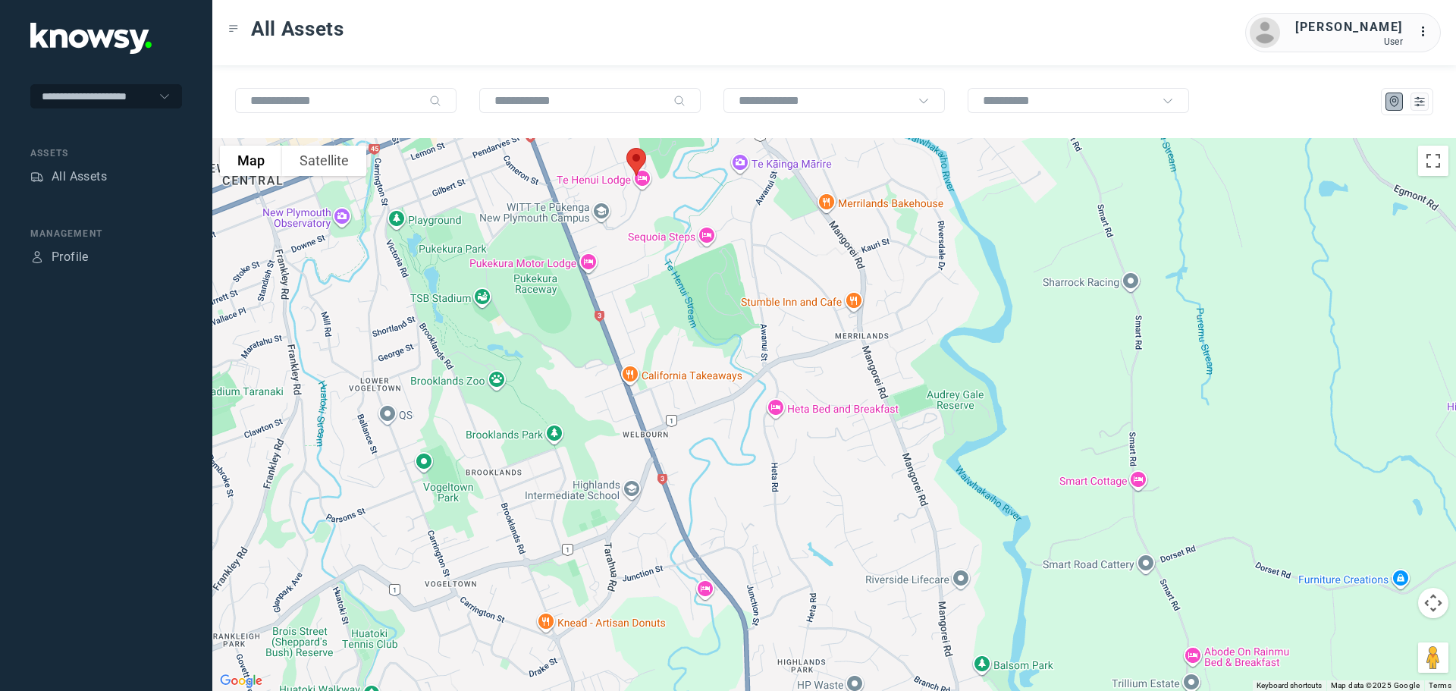
drag, startPoint x: 690, startPoint y: 373, endPoint x: 692, endPoint y: 499, distance: 125.9
click at [692, 499] on div "To navigate, press the arrow keys." at bounding box center [834, 414] width 1244 height 553
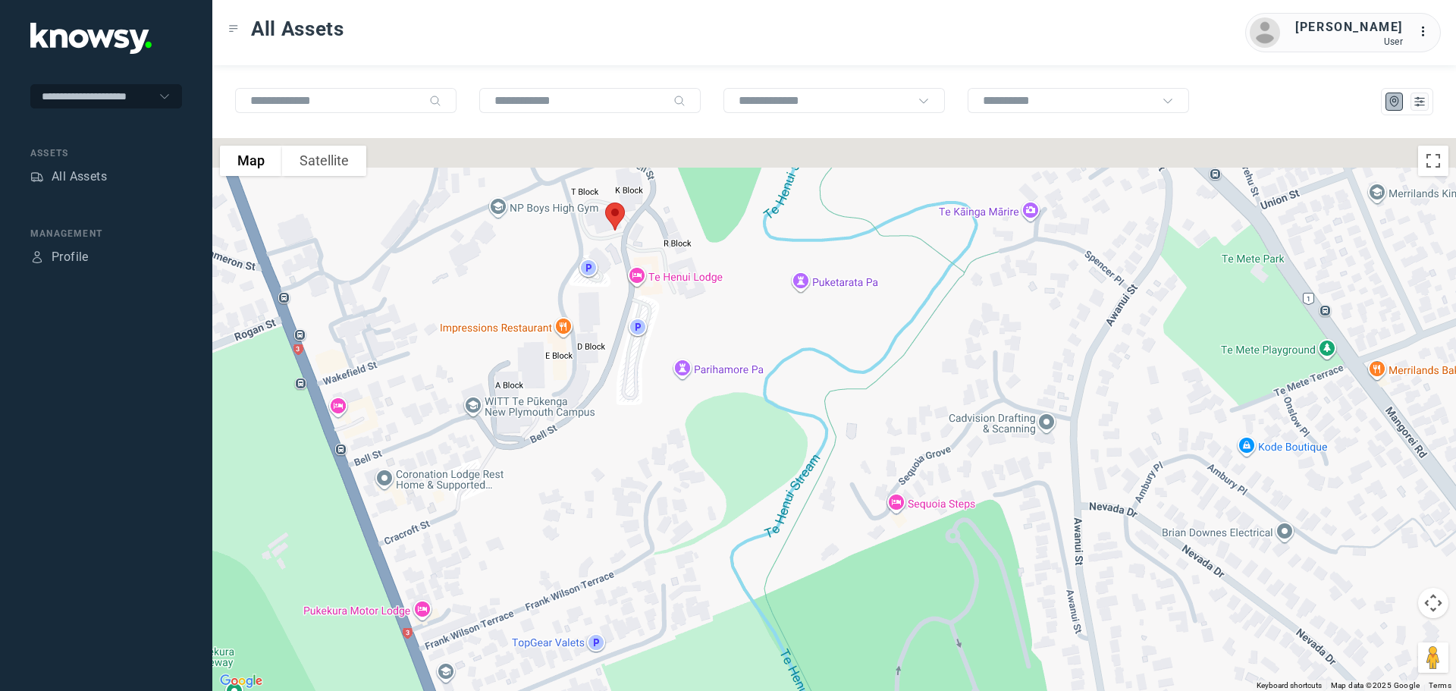
drag, startPoint x: 648, startPoint y: 243, endPoint x: 642, endPoint y: 386, distance: 143.4
click at [642, 385] on div "To navigate, press the arrow keys." at bounding box center [834, 414] width 1244 height 553
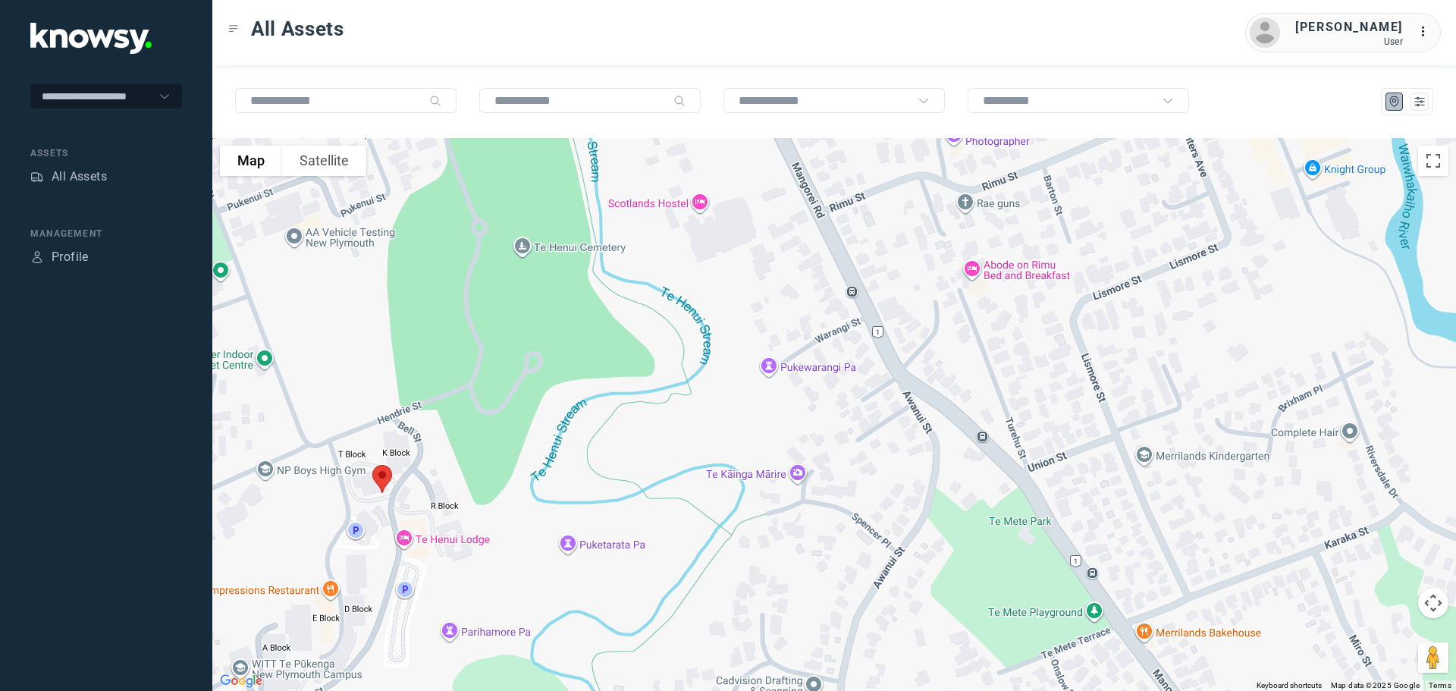
drag, startPoint x: 773, startPoint y: 359, endPoint x: 543, endPoint y: 535, distance: 289.4
click at [545, 535] on div "To navigate, press the arrow keys." at bounding box center [834, 414] width 1244 height 553
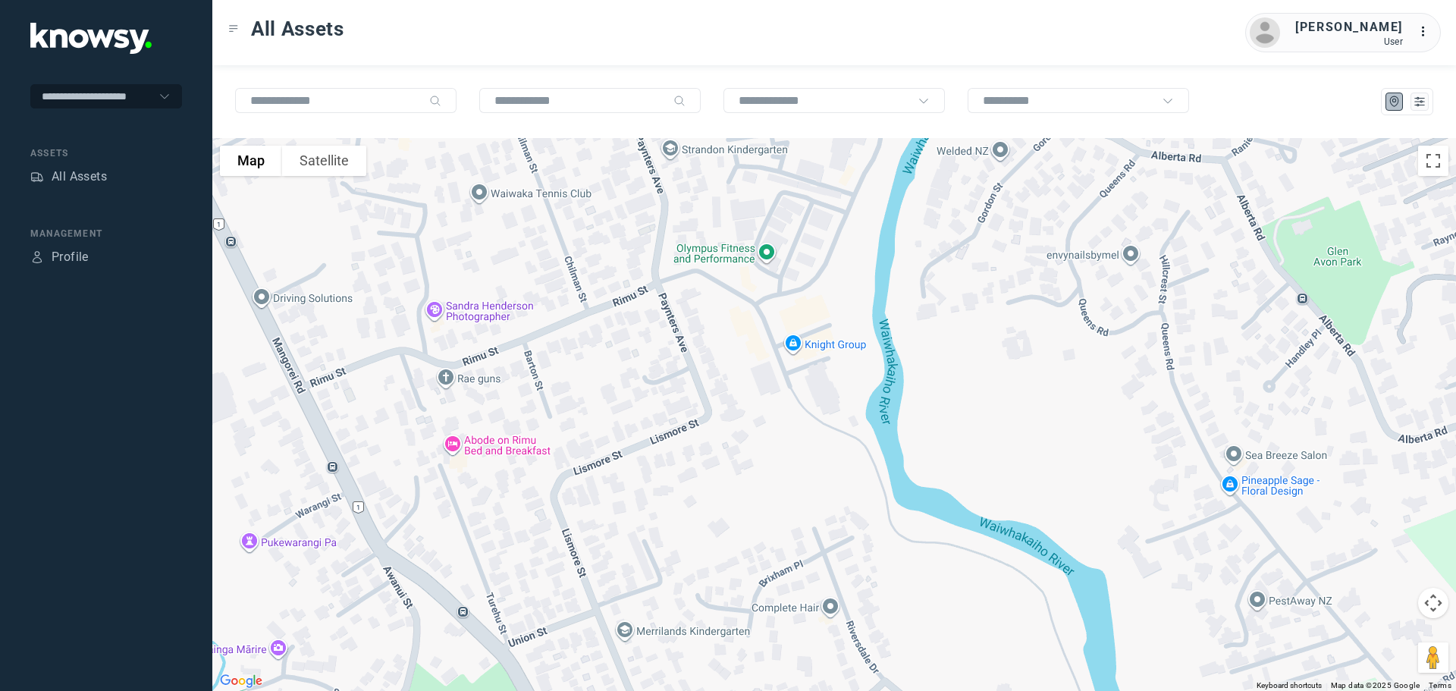
drag, startPoint x: 718, startPoint y: 359, endPoint x: 206, endPoint y: 532, distance: 540.1
click at [206, 532] on div "**********" at bounding box center [728, 345] width 1456 height 691
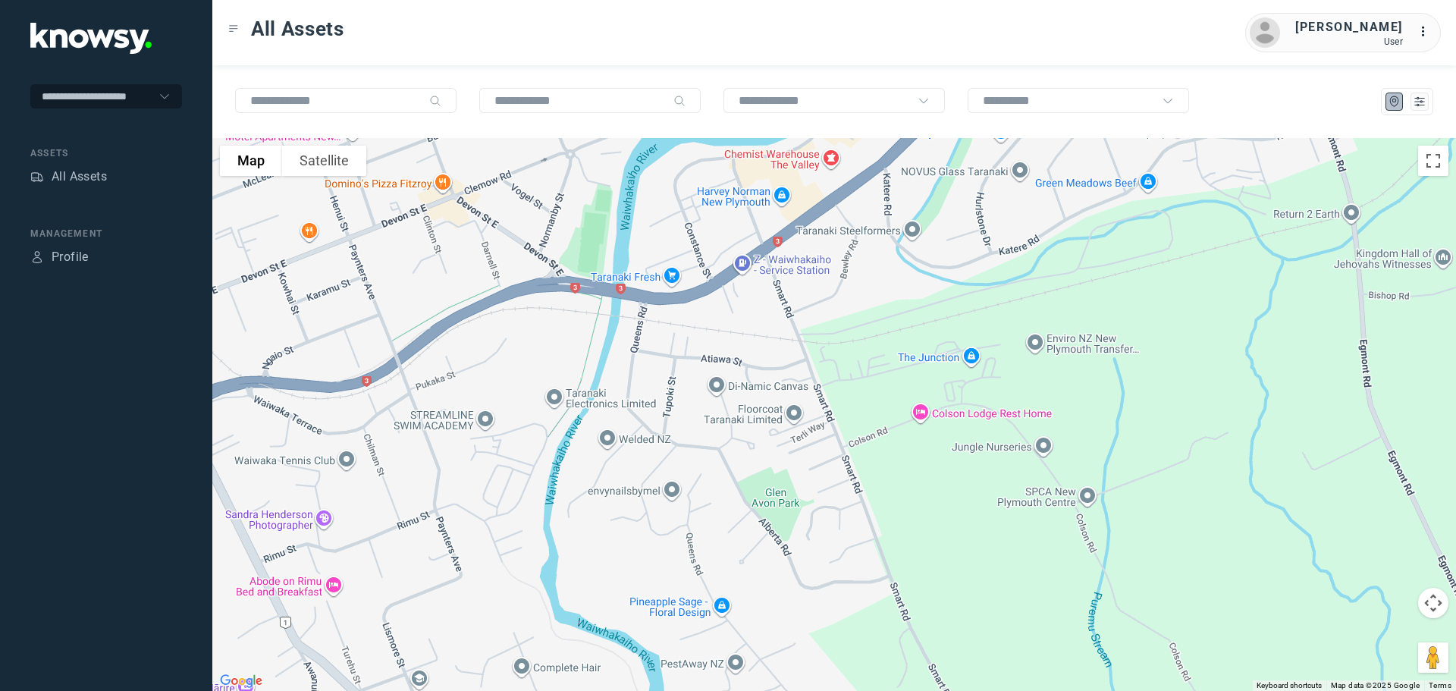
drag, startPoint x: 891, startPoint y: 270, endPoint x: 645, endPoint y: 469, distance: 316.6
click at [645, 469] on div "To navigate, press the arrow keys." at bounding box center [834, 414] width 1244 height 553
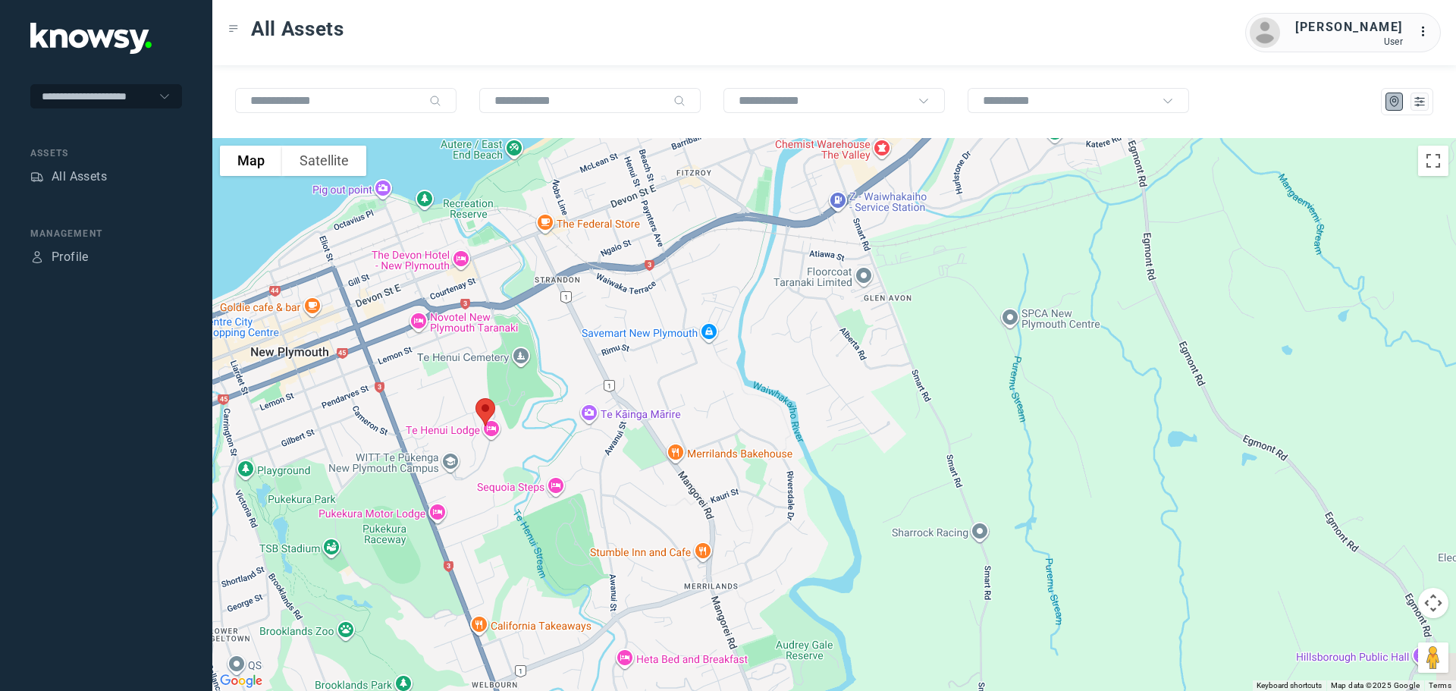
drag, startPoint x: 576, startPoint y: 469, endPoint x: 692, endPoint y: 377, distance: 148.4
click at [692, 377] on div "To navigate, press the arrow keys." at bounding box center [834, 414] width 1244 height 553
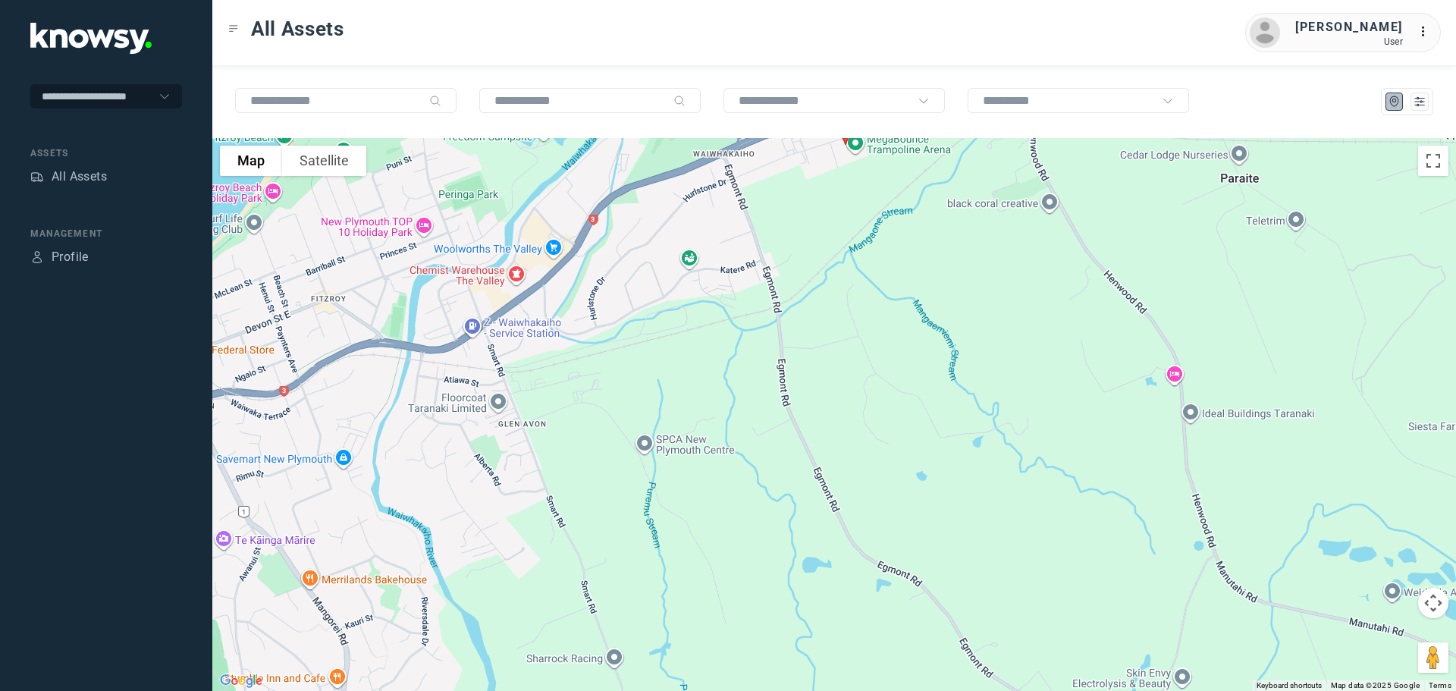
drag, startPoint x: 794, startPoint y: 352, endPoint x: 425, endPoint y: 479, distance: 390.5
click at [425, 479] on div "To navigate, press the arrow keys." at bounding box center [834, 414] width 1244 height 553
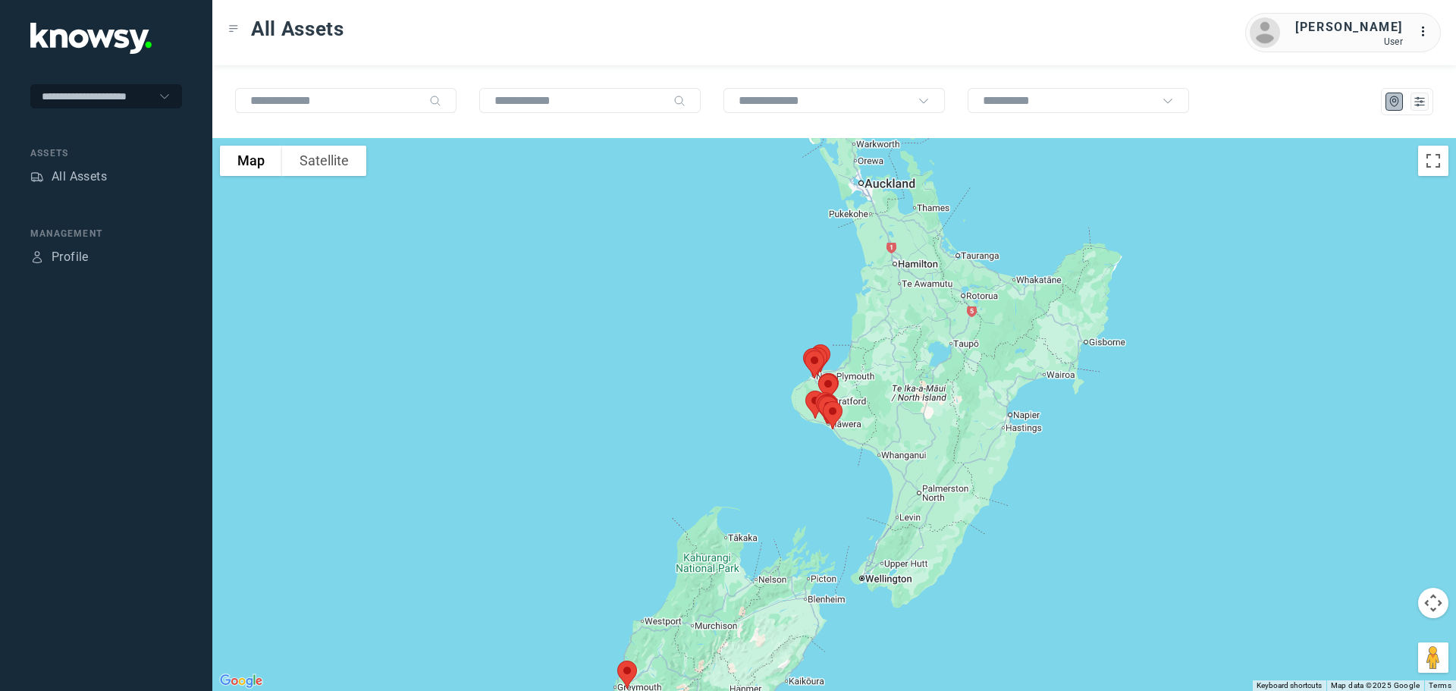
drag, startPoint x: 878, startPoint y: 286, endPoint x: 768, endPoint y: 410, distance: 166.5
click at [768, 410] on div at bounding box center [834, 414] width 1244 height 553
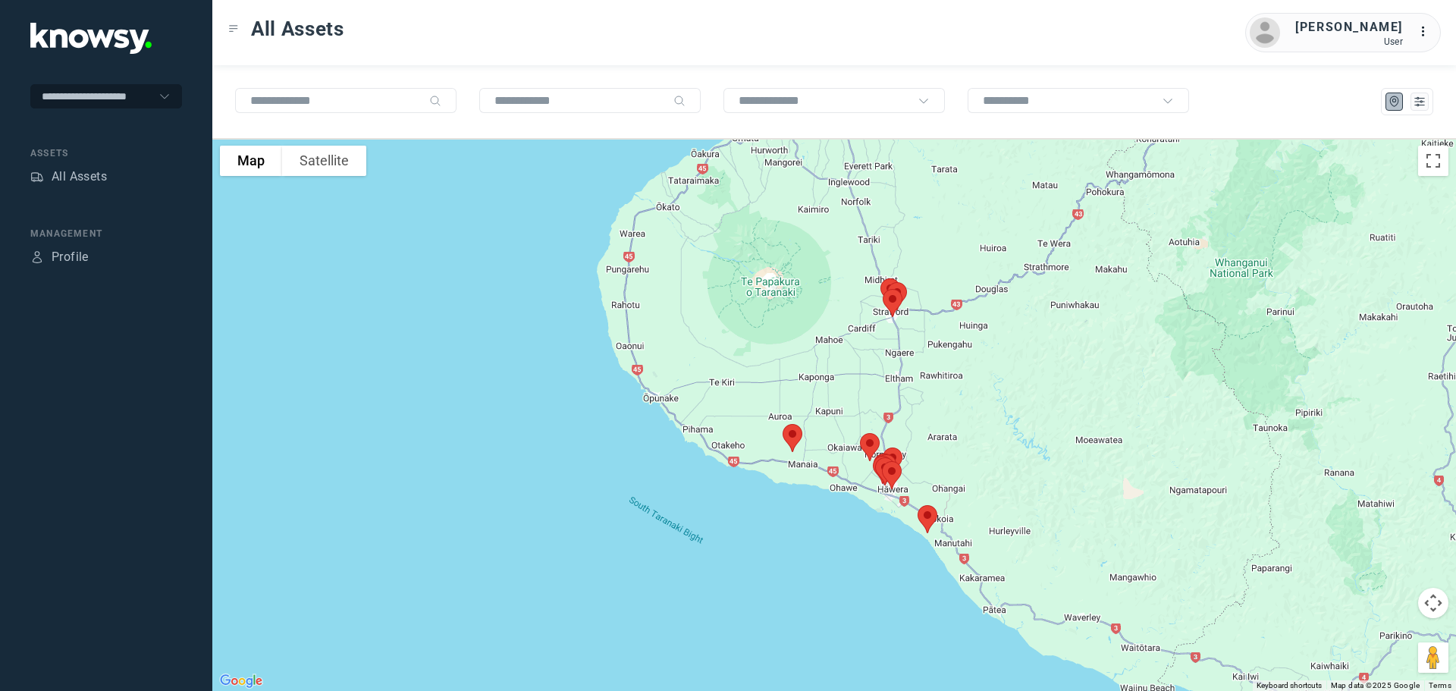
drag, startPoint x: 975, startPoint y: 414, endPoint x: 777, endPoint y: 513, distance: 220.8
click at [778, 513] on div at bounding box center [834, 414] width 1244 height 553
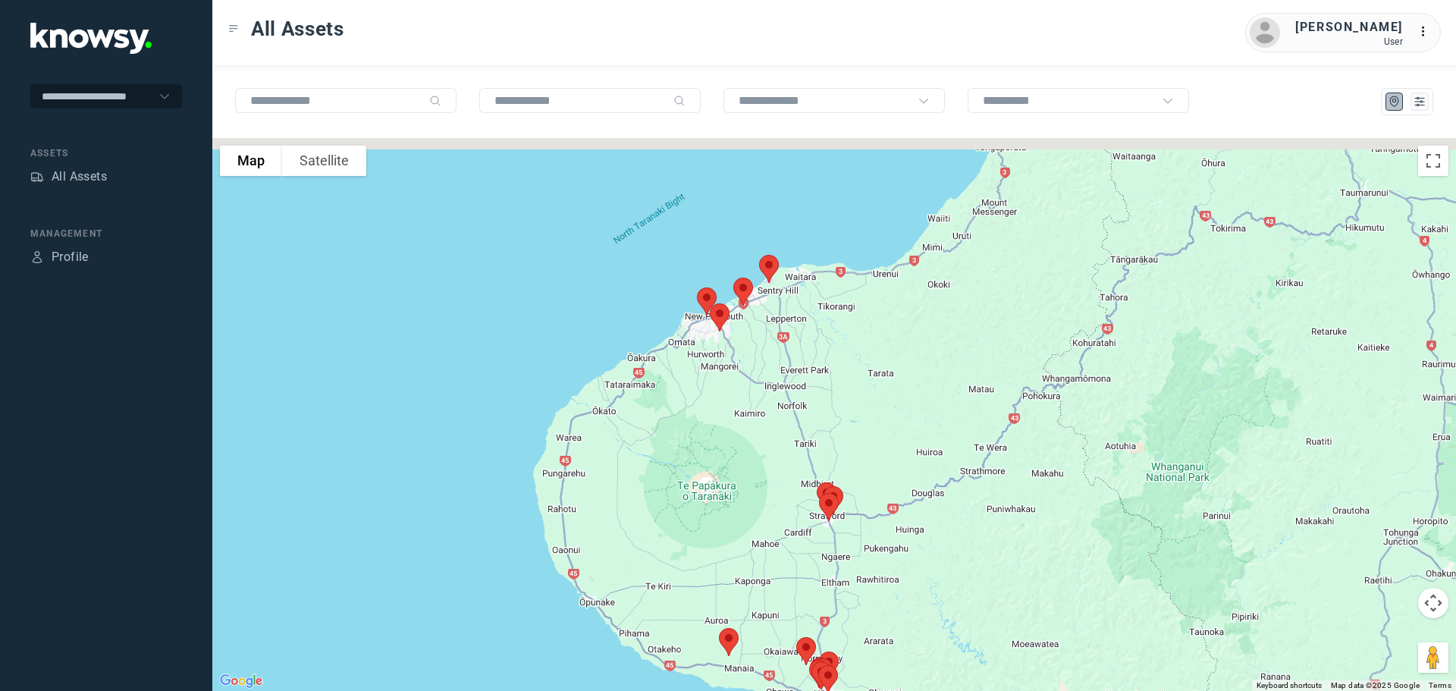
drag, startPoint x: 748, startPoint y: 249, endPoint x: 732, endPoint y: 468, distance: 219.8
click at [732, 468] on div at bounding box center [834, 414] width 1244 height 553
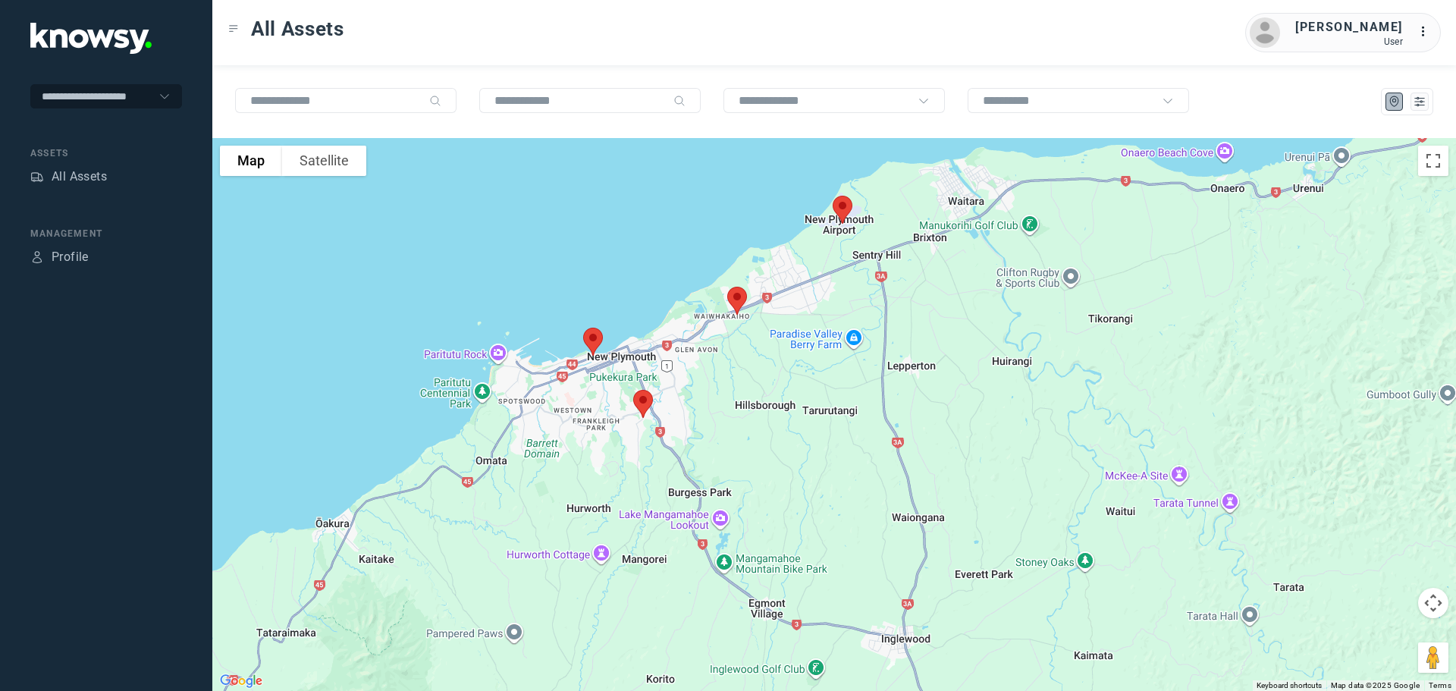
click at [643, 408] on img at bounding box center [643, 404] width 32 height 40
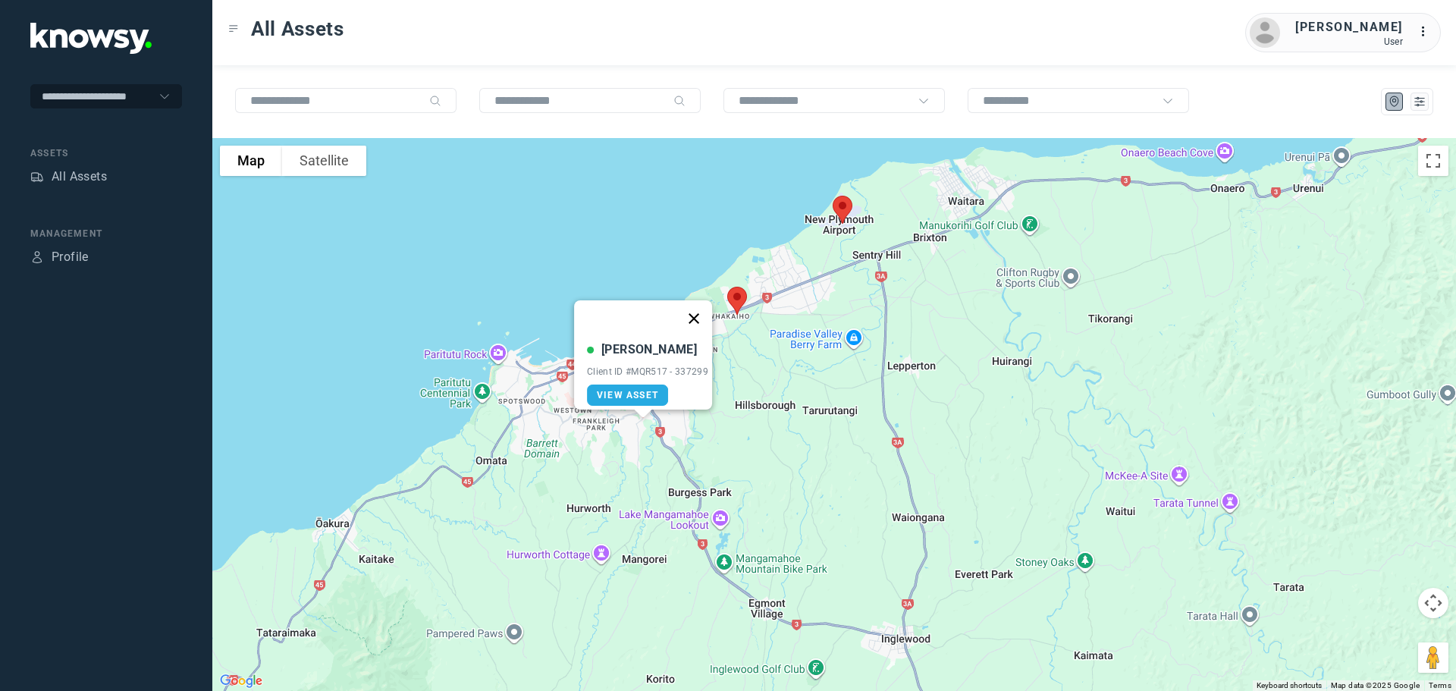
click at [705, 306] on button "Close" at bounding box center [694, 318] width 36 height 36
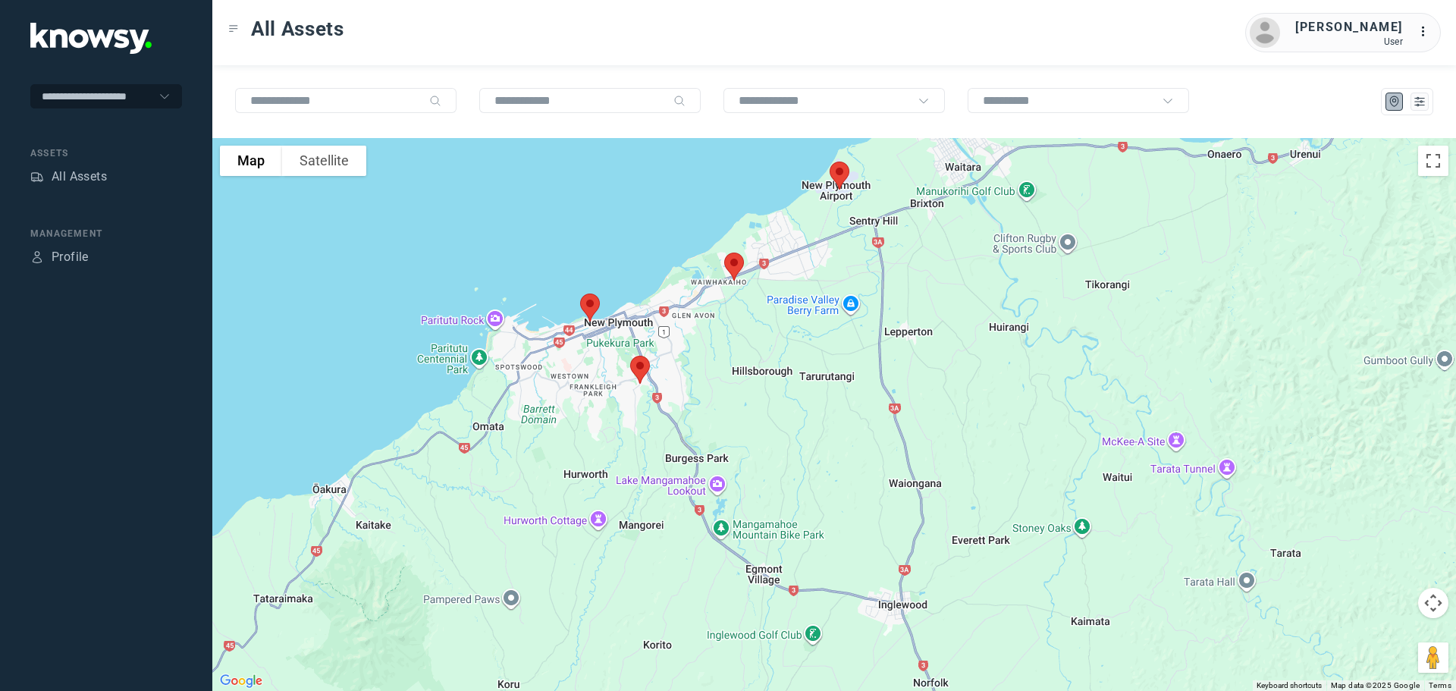
click at [729, 267] on img at bounding box center [734, 266] width 32 height 40
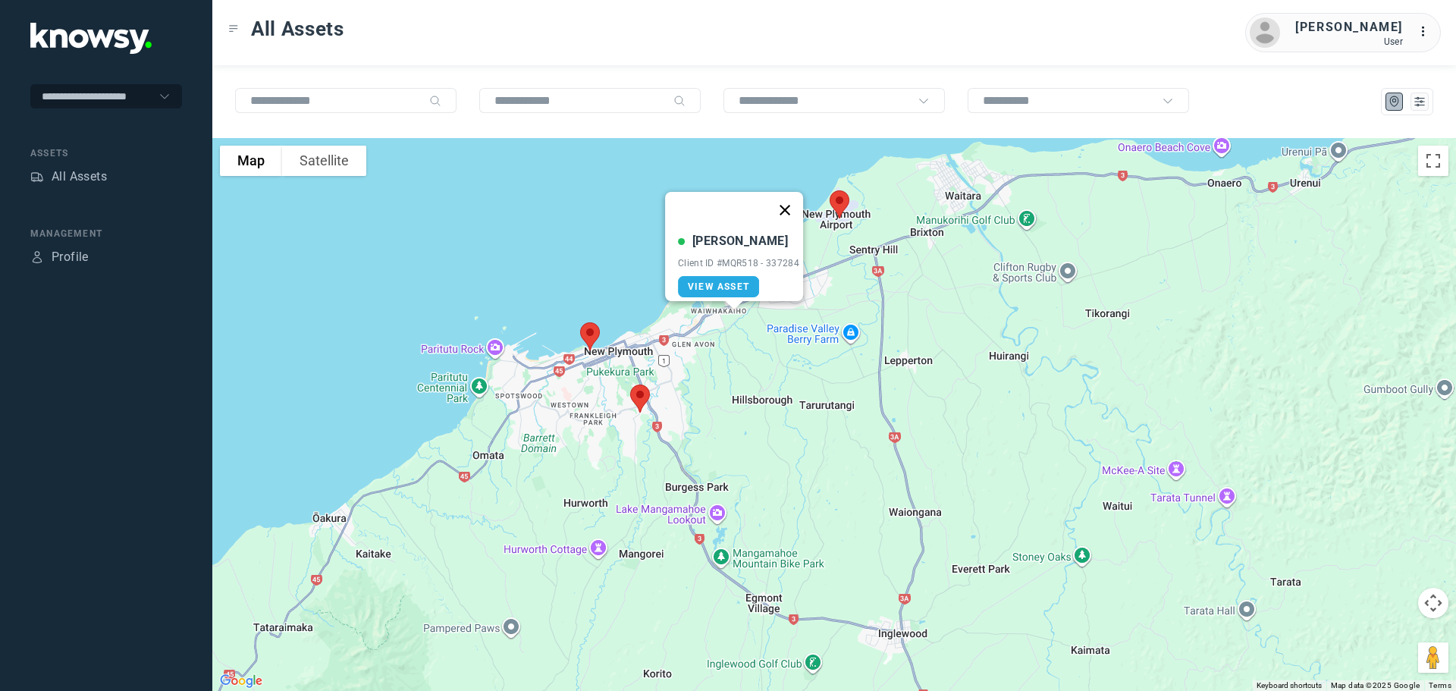
click at [790, 202] on button "Close" at bounding box center [785, 210] width 36 height 36
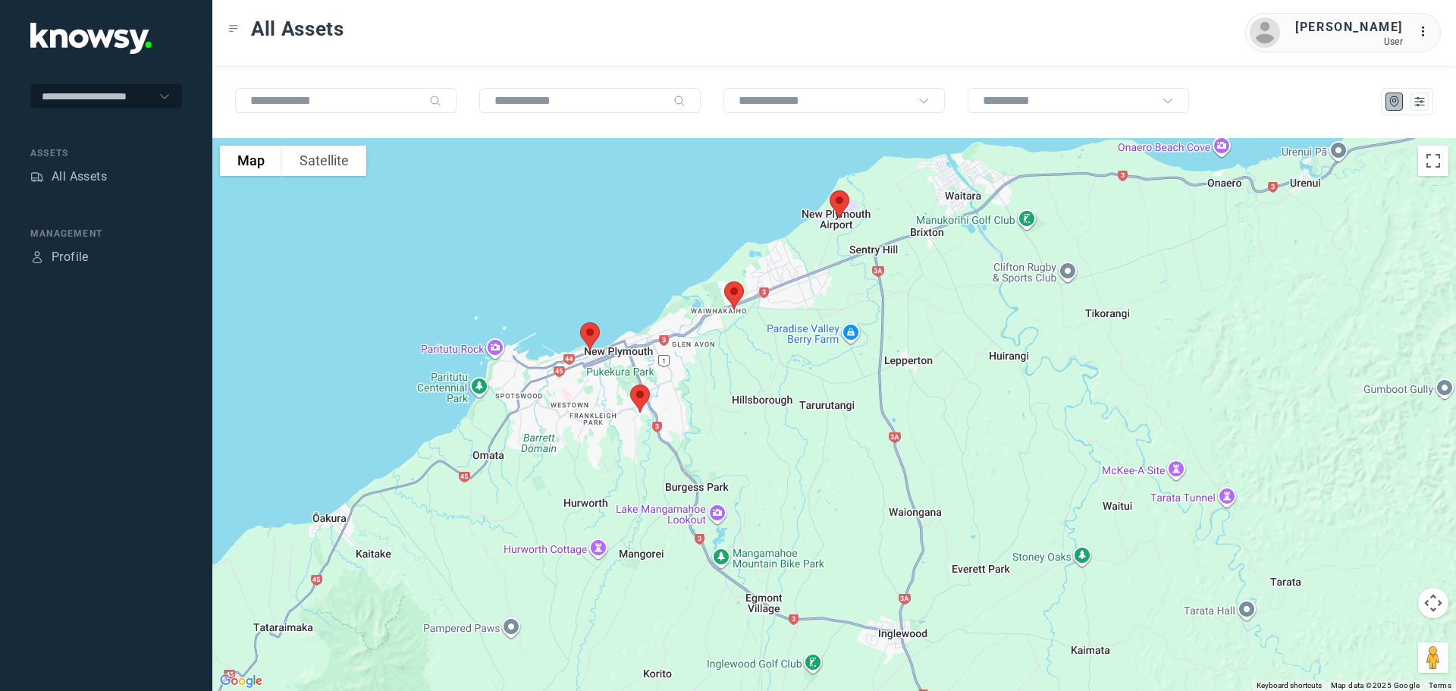
click at [588, 336] on img at bounding box center [590, 336] width 32 height 40
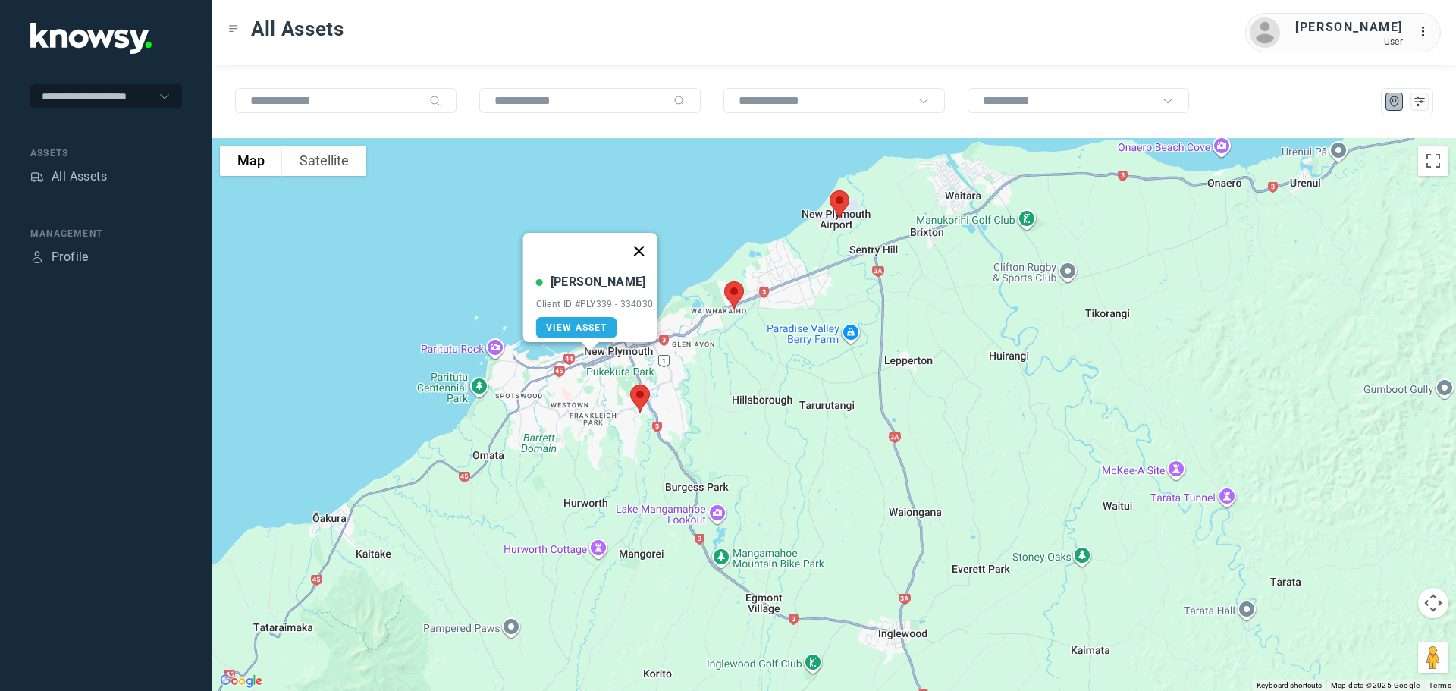
click at [642, 243] on button "Close" at bounding box center [638, 251] width 36 height 36
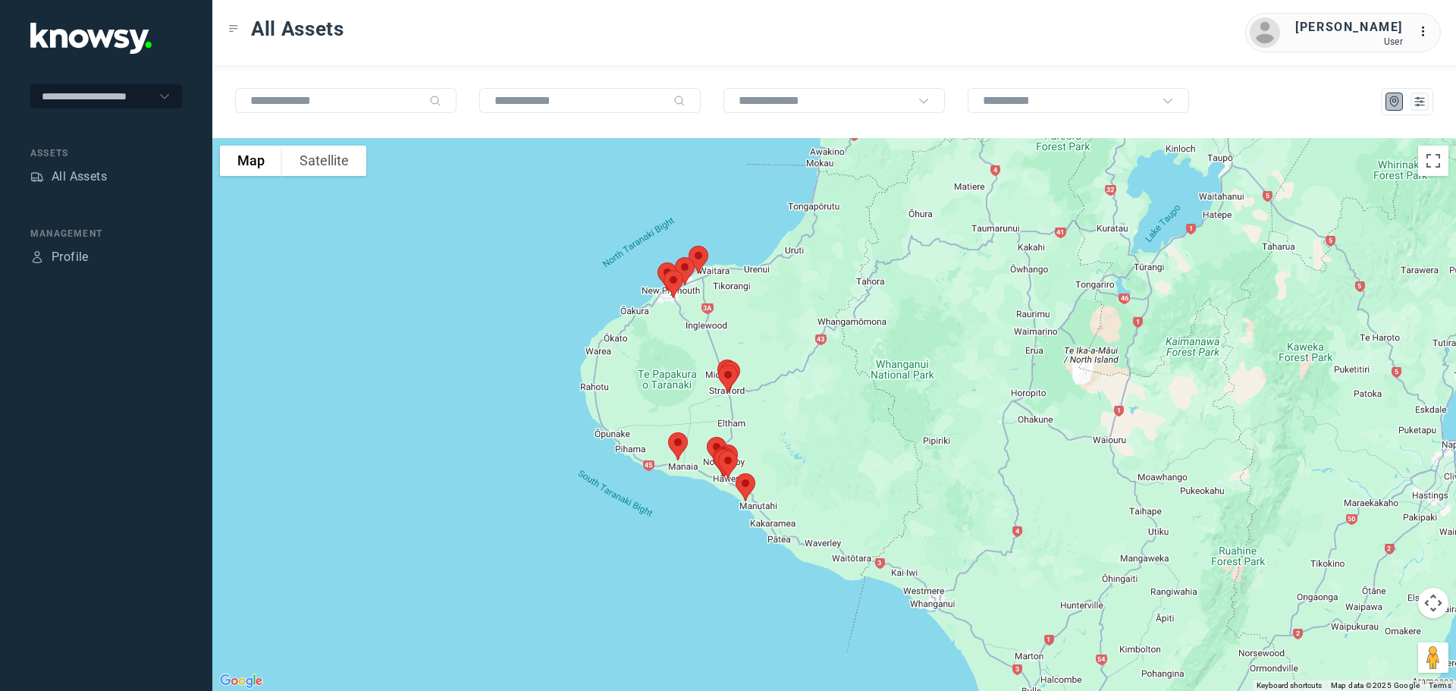
drag, startPoint x: 799, startPoint y: 450, endPoint x: 799, endPoint y: 349, distance: 100.9
click at [799, 349] on div at bounding box center [834, 414] width 1244 height 553
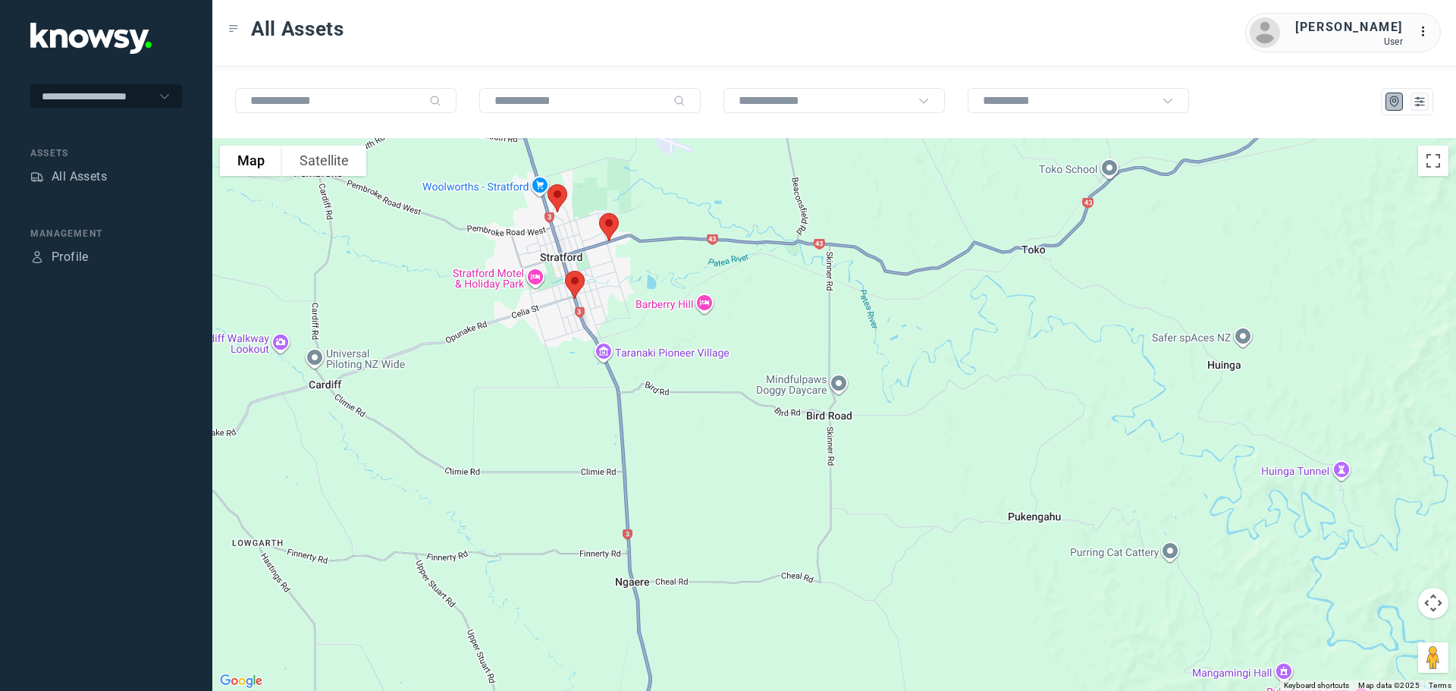
drag, startPoint x: 657, startPoint y: 223, endPoint x: 746, endPoint y: 429, distance: 224.6
click at [746, 429] on div at bounding box center [834, 414] width 1244 height 553
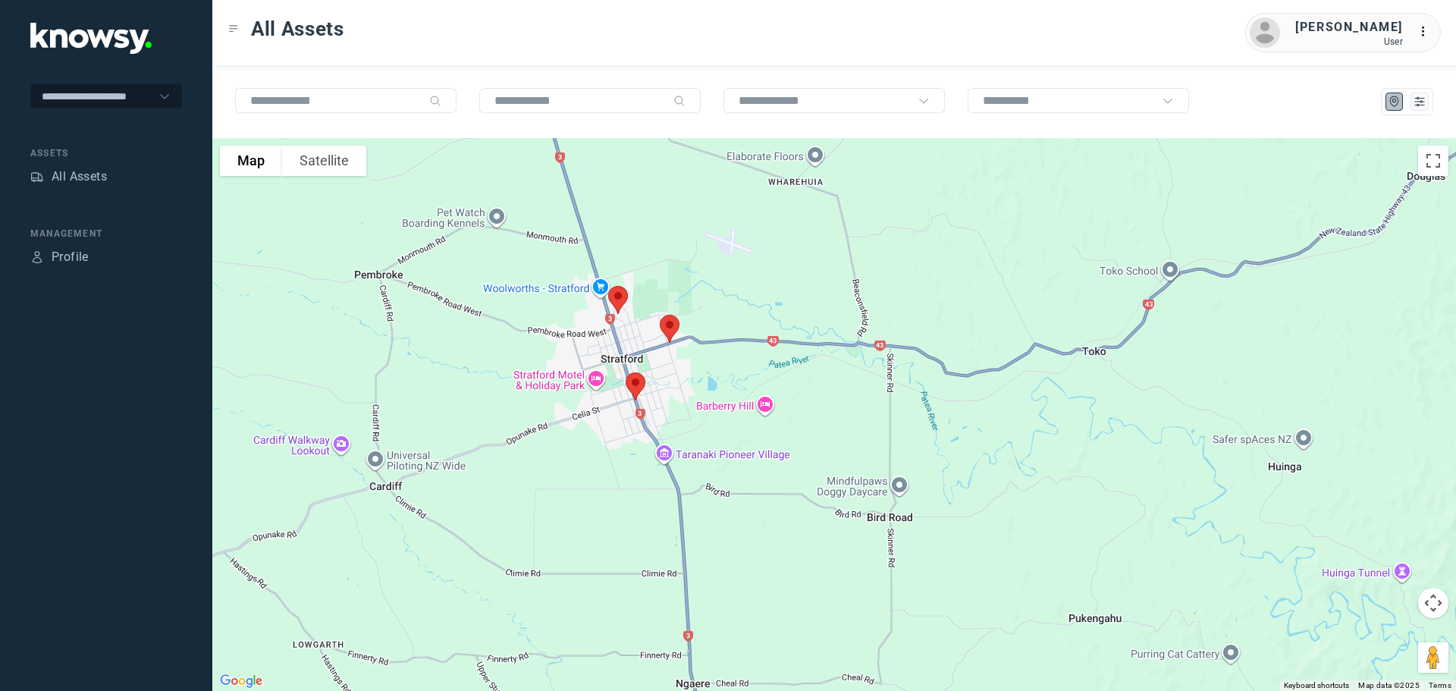
click at [673, 326] on img at bounding box center [670, 329] width 32 height 40
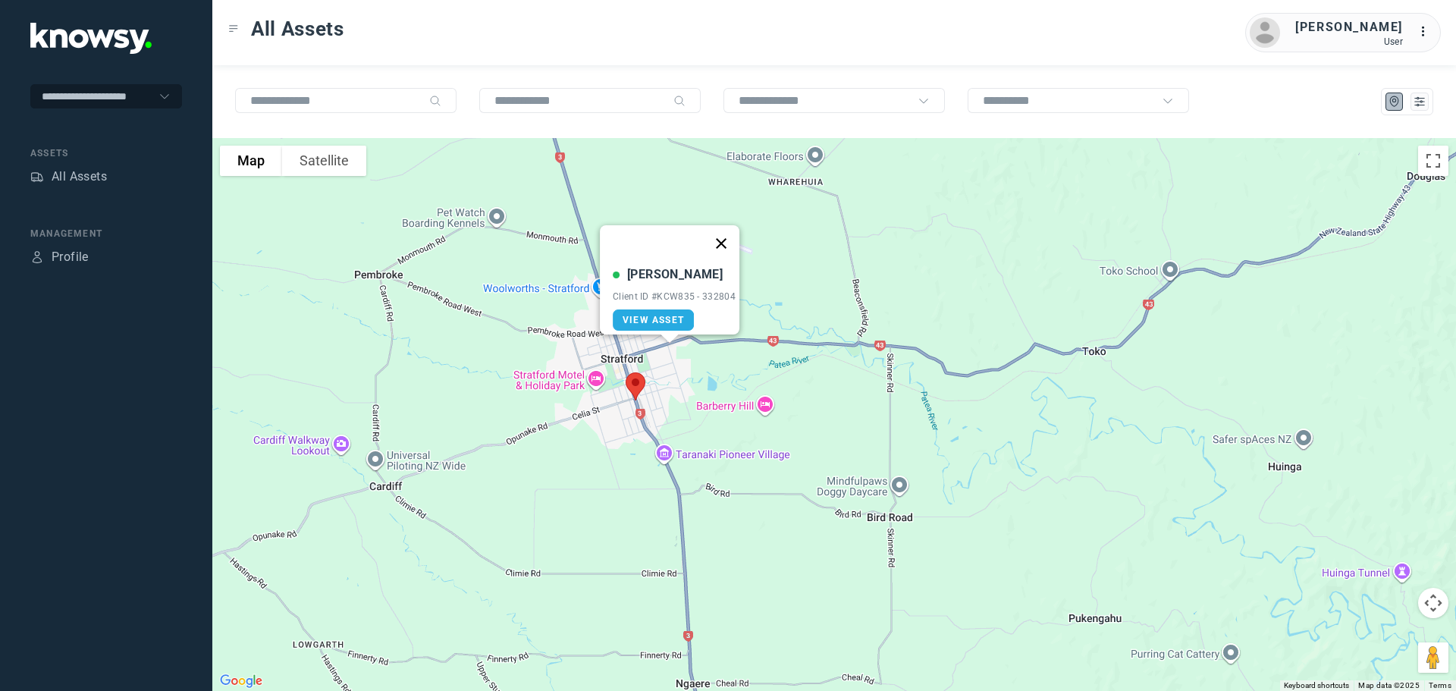
click at [733, 237] on button "Close" at bounding box center [721, 243] width 36 height 36
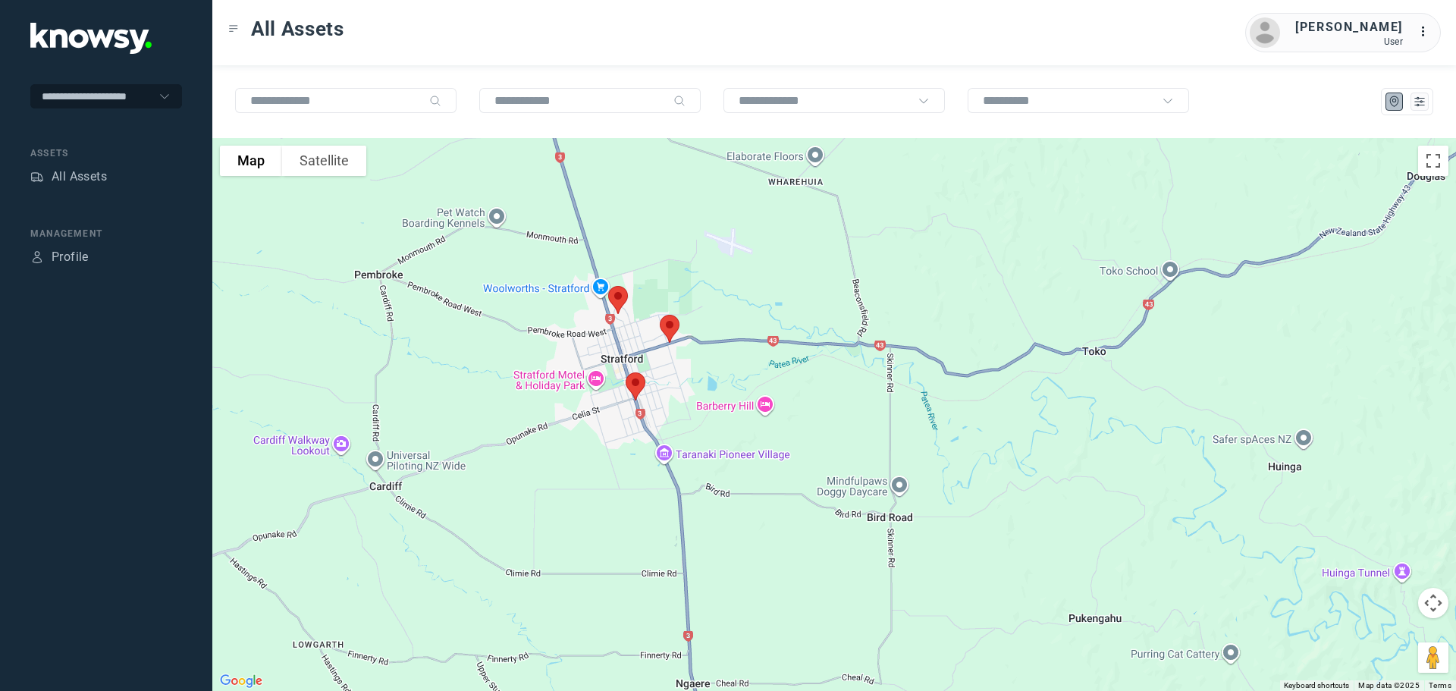
click at [630, 387] on img at bounding box center [636, 386] width 32 height 40
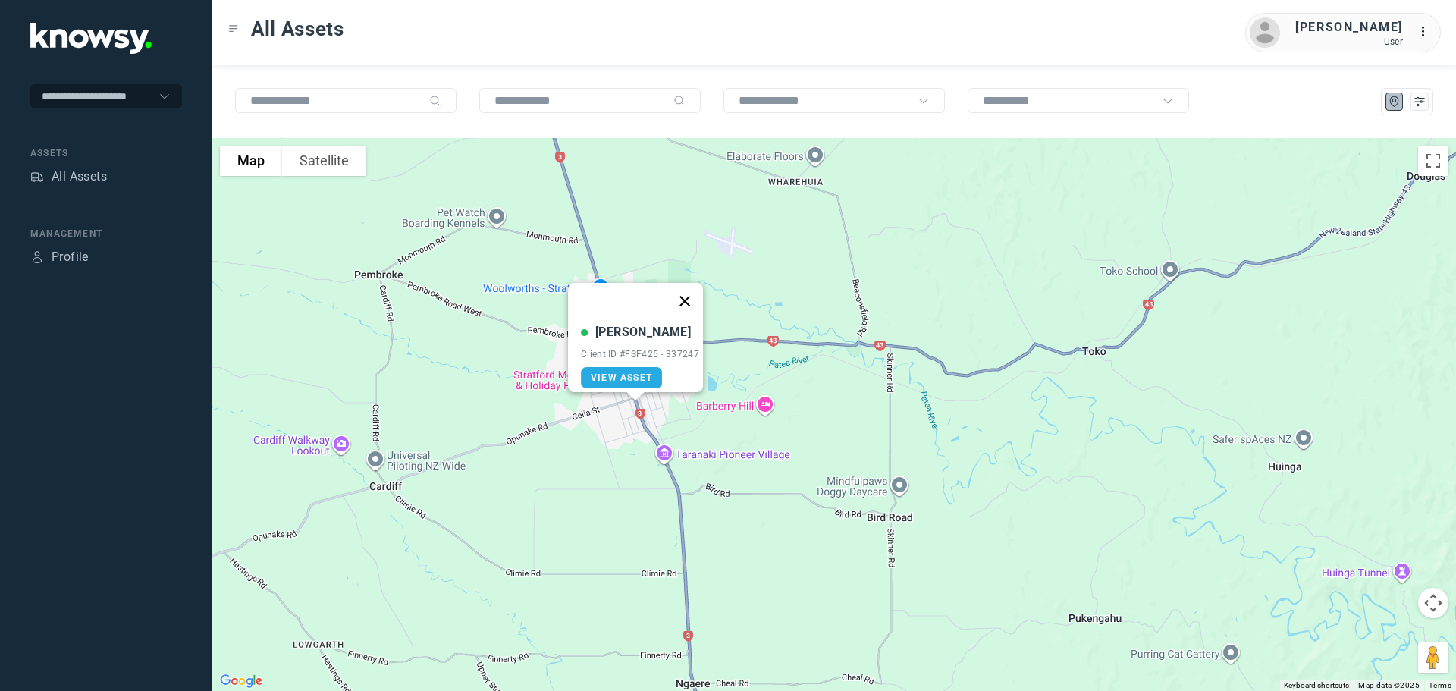
click at [695, 294] on button "Close" at bounding box center [685, 301] width 36 height 36
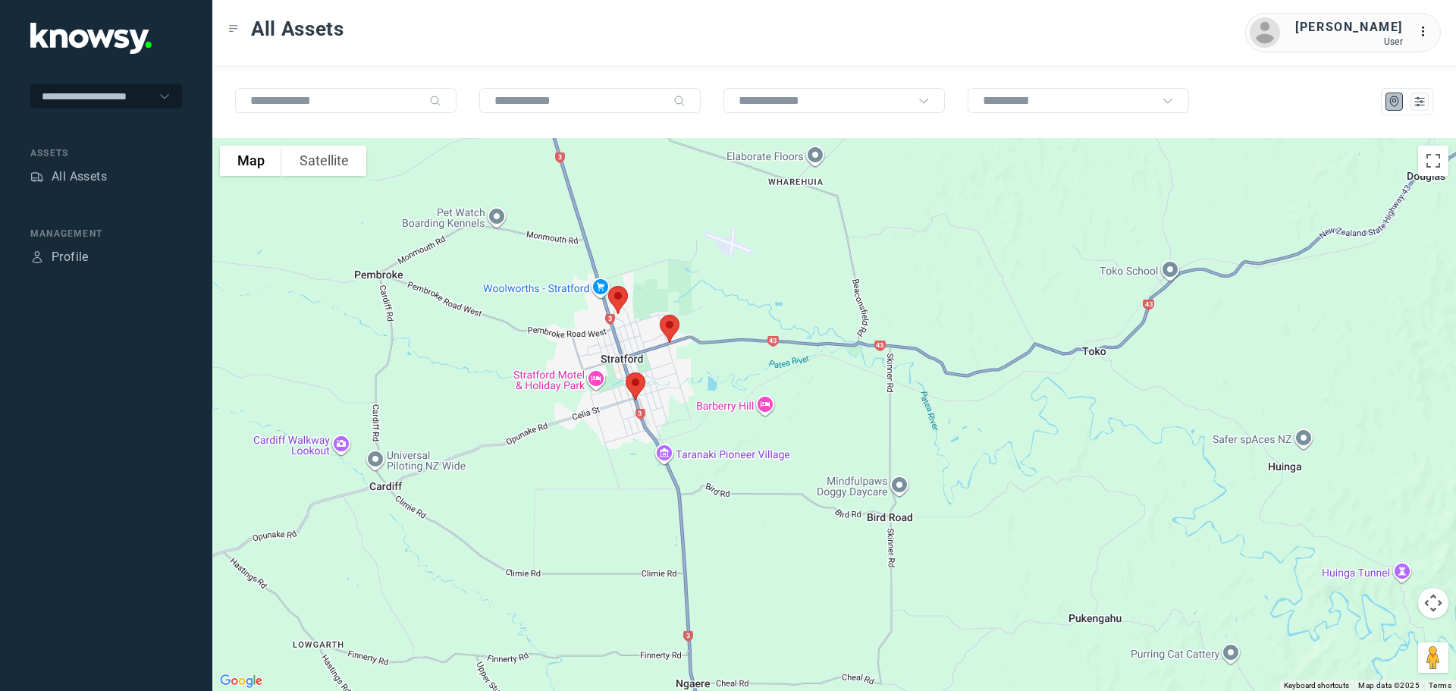
click at [611, 298] on img at bounding box center [618, 300] width 32 height 40
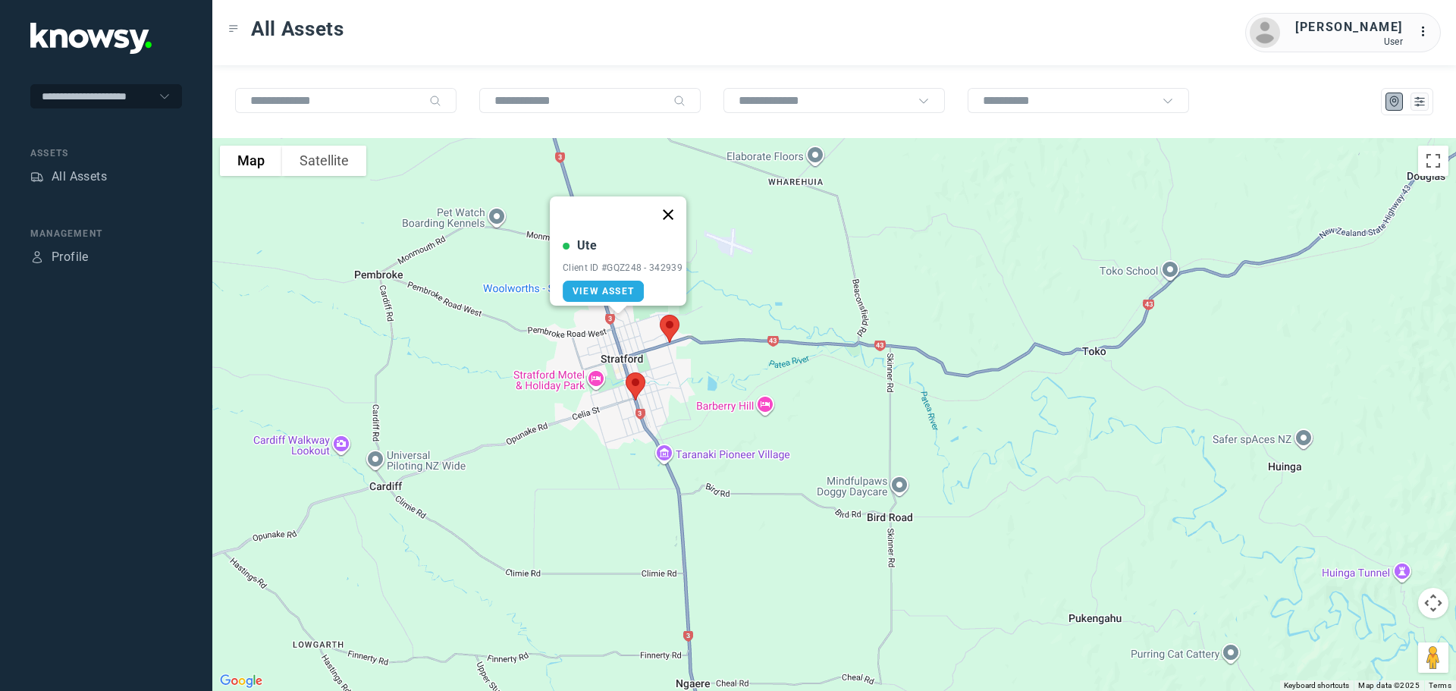
click at [676, 209] on button "Close" at bounding box center [668, 214] width 36 height 36
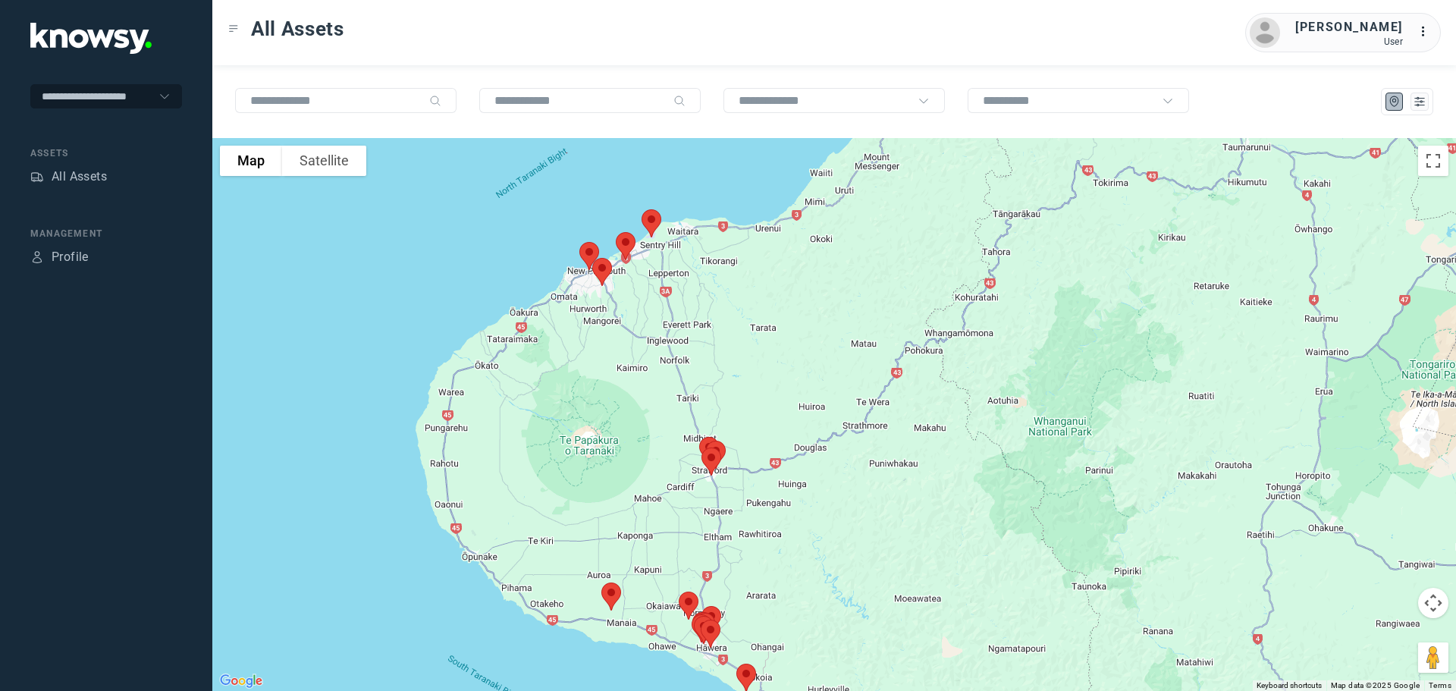
drag, startPoint x: 637, startPoint y: 238, endPoint x: 604, endPoint y: 400, distance: 164.8
click at [604, 400] on div at bounding box center [834, 414] width 1244 height 553
